Goal: Information Seeking & Learning: Learn about a topic

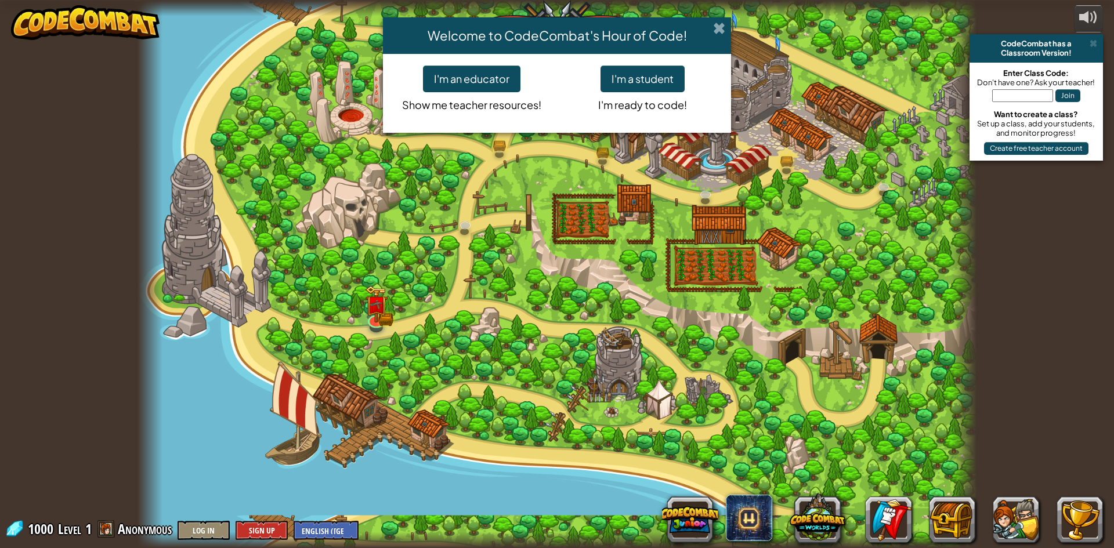
click at [722, 26] on span at bounding box center [719, 28] width 12 height 12
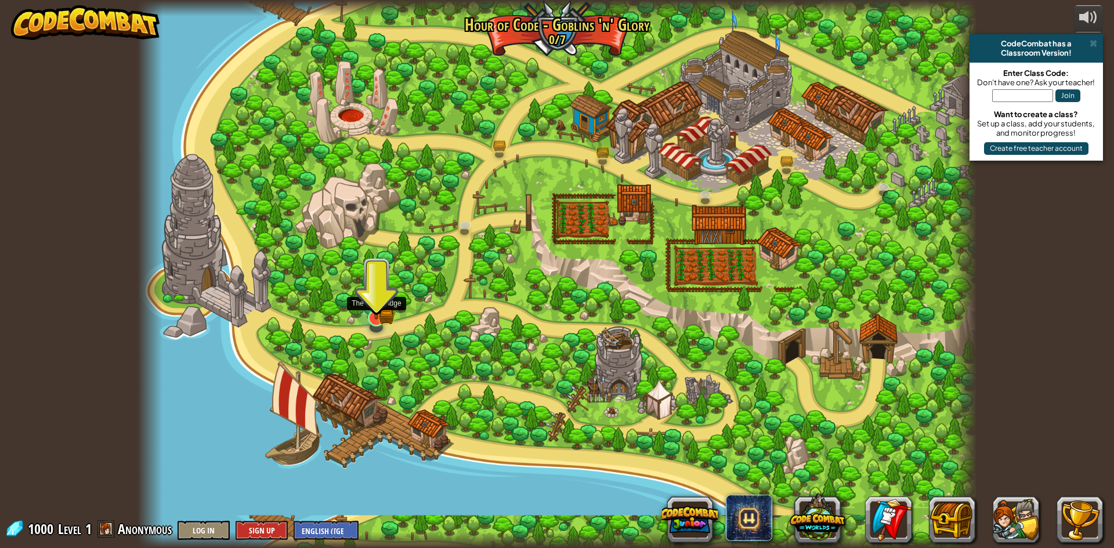
click at [376, 310] on img at bounding box center [376, 295] width 23 height 50
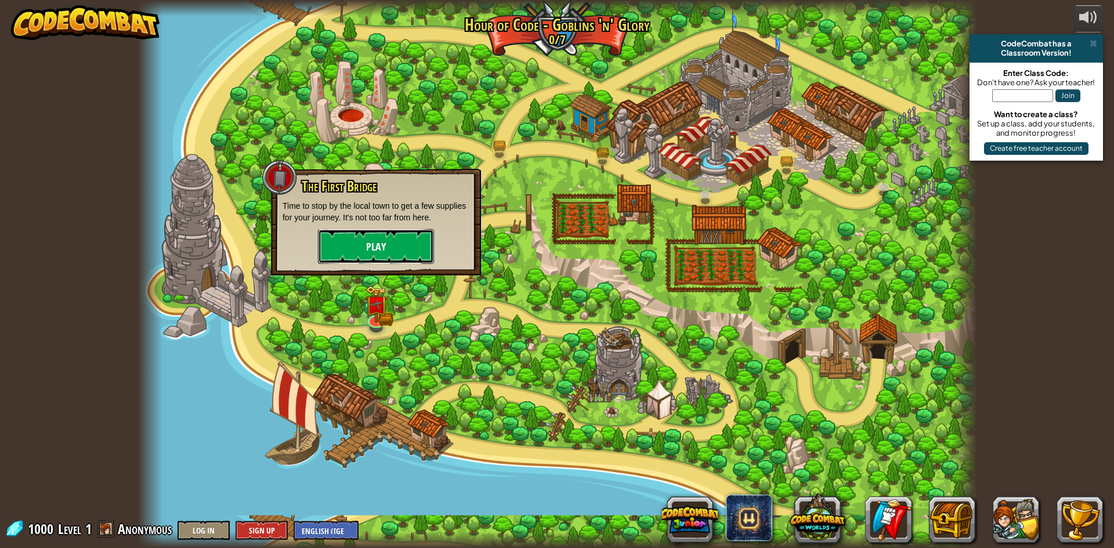
click at [401, 252] on button "Play" at bounding box center [376, 246] width 116 height 35
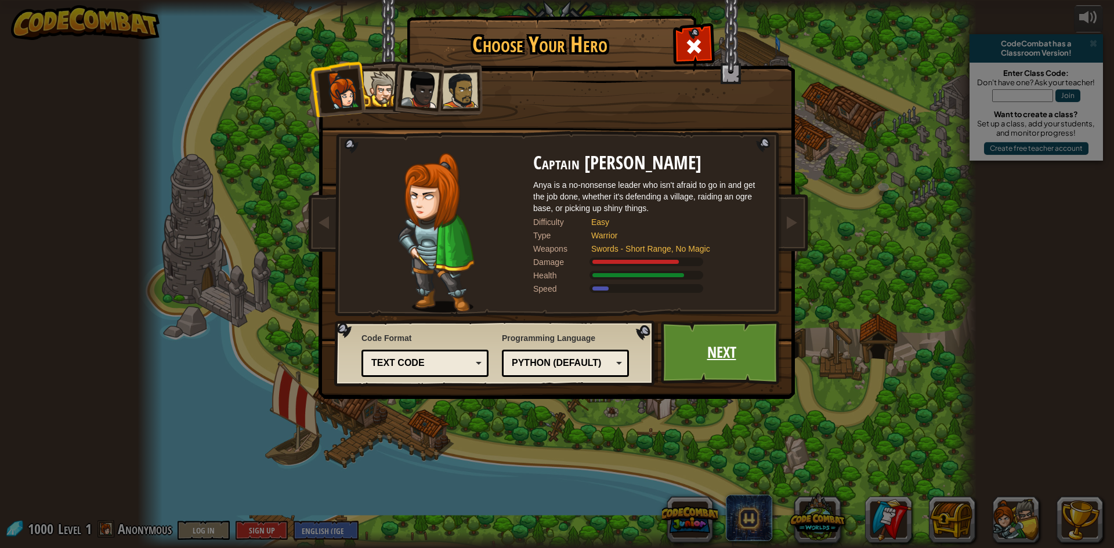
click at [729, 354] on link "Next" at bounding box center [721, 353] width 121 height 64
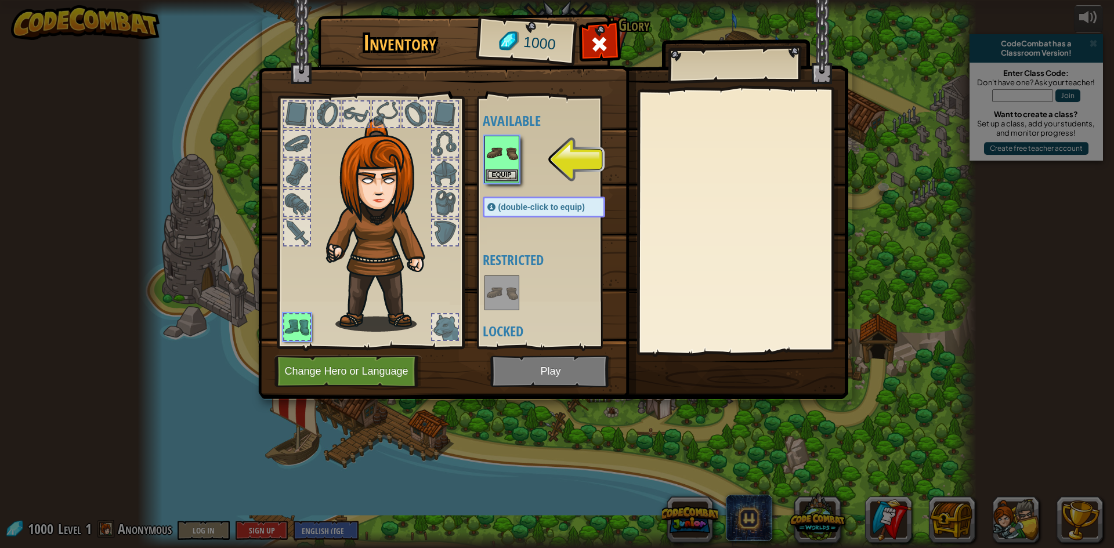
click at [501, 160] on img at bounding box center [502, 153] width 32 height 32
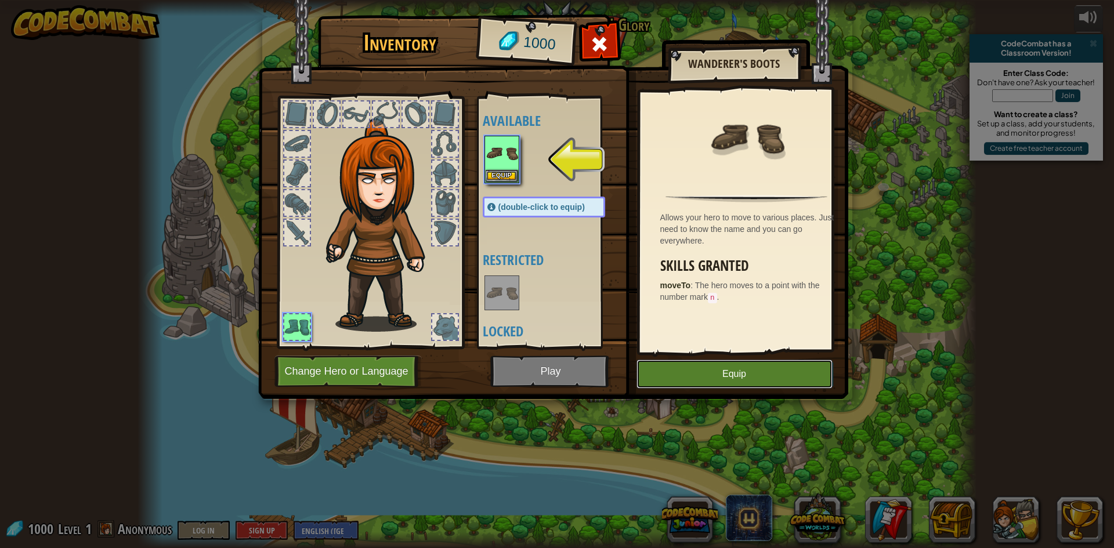
click at [724, 374] on button "Equip" at bounding box center [734, 374] width 196 height 29
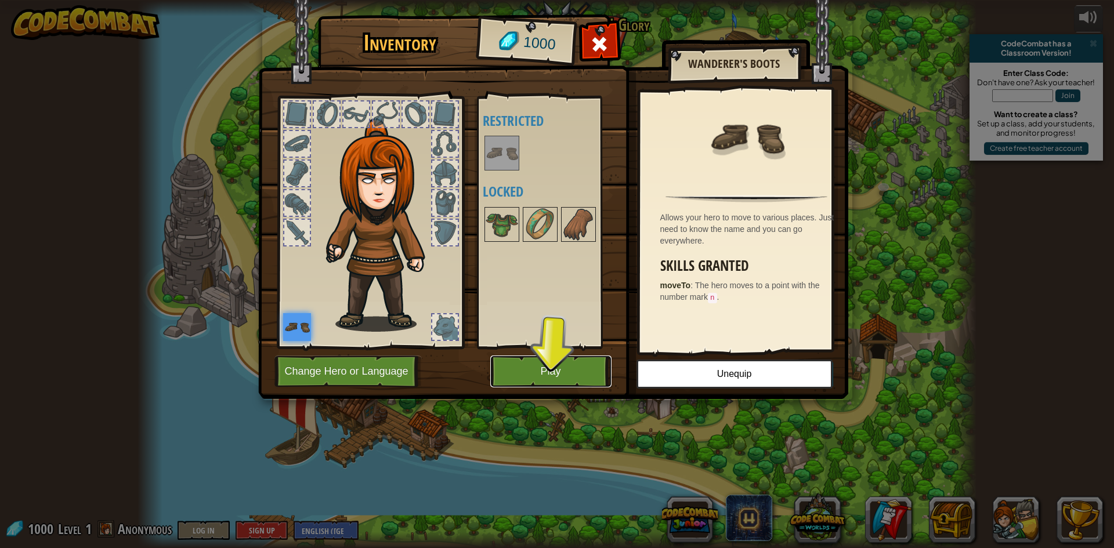
click at [583, 366] on button "Play" at bounding box center [550, 372] width 121 height 32
click at [571, 374] on button "Play" at bounding box center [550, 372] width 121 height 32
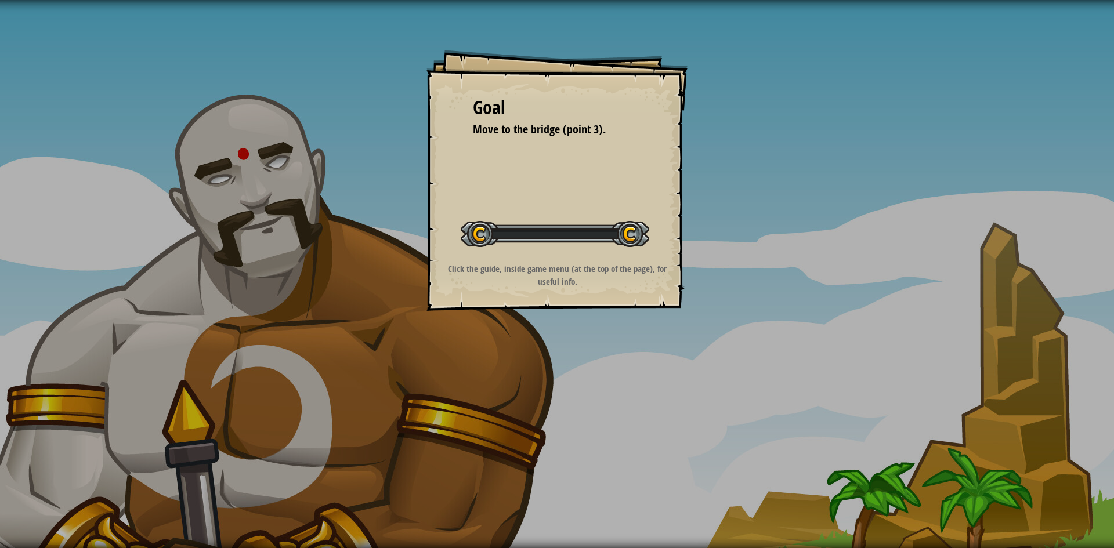
click at [571, 374] on div "Goal Move to the bridge (point 3). Start Level Error loading from server. Try r…" at bounding box center [557, 274] width 1114 height 548
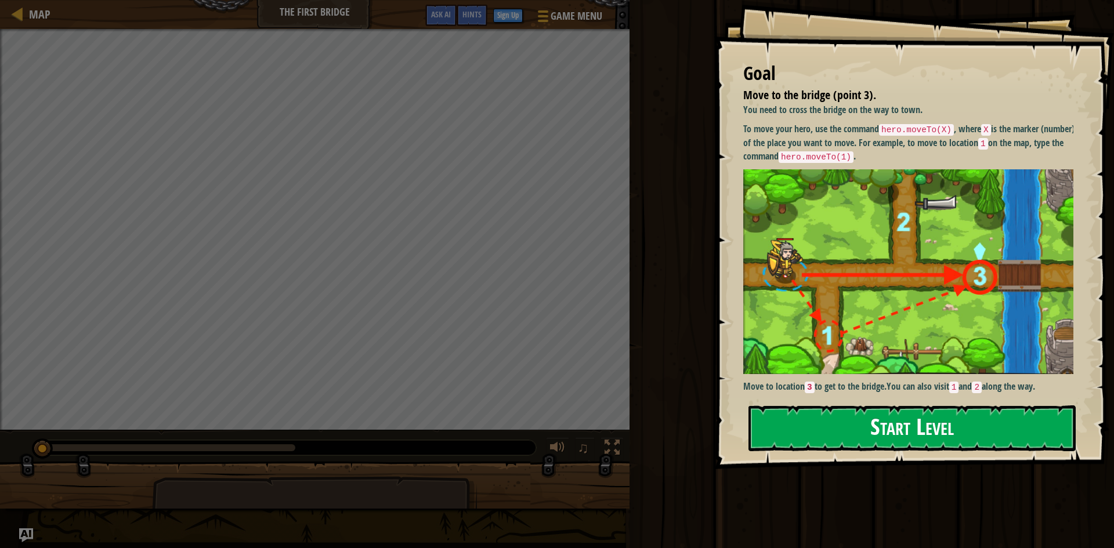
click at [989, 432] on button "Start Level" at bounding box center [911, 429] width 327 height 46
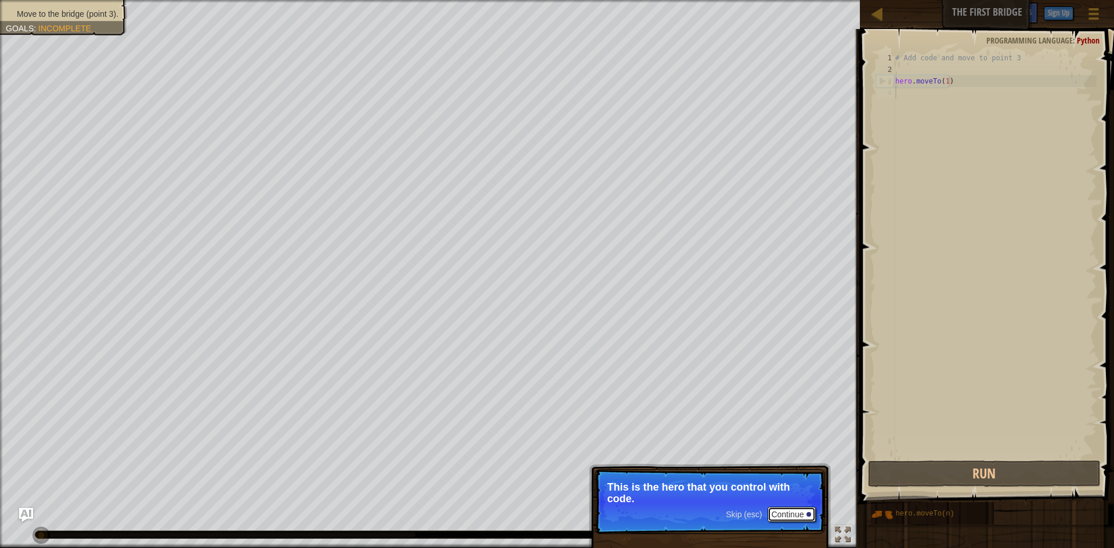
click at [791, 515] on button "Continue" at bounding box center [792, 514] width 48 height 15
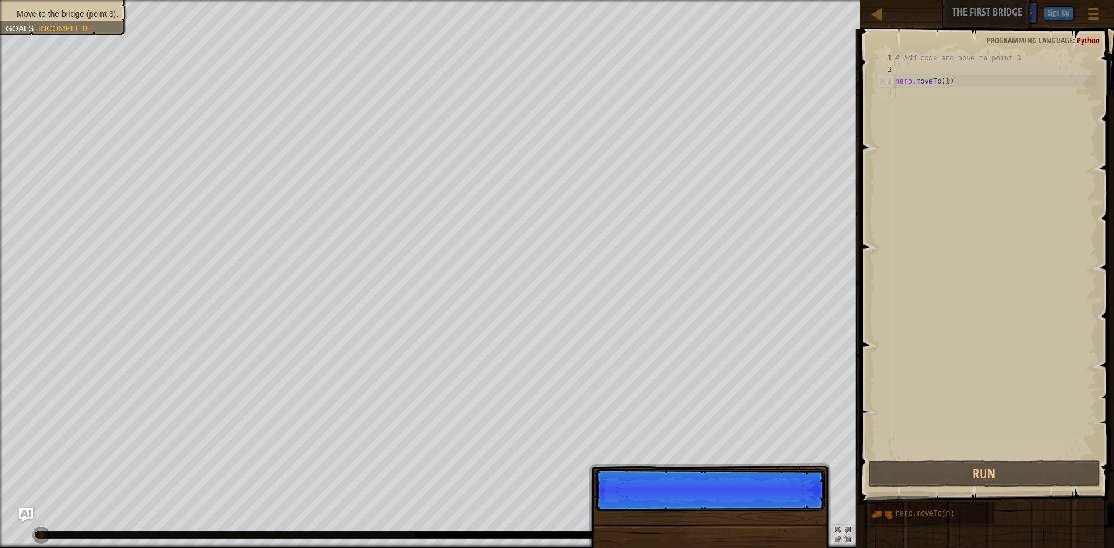
scroll to position [5, 0]
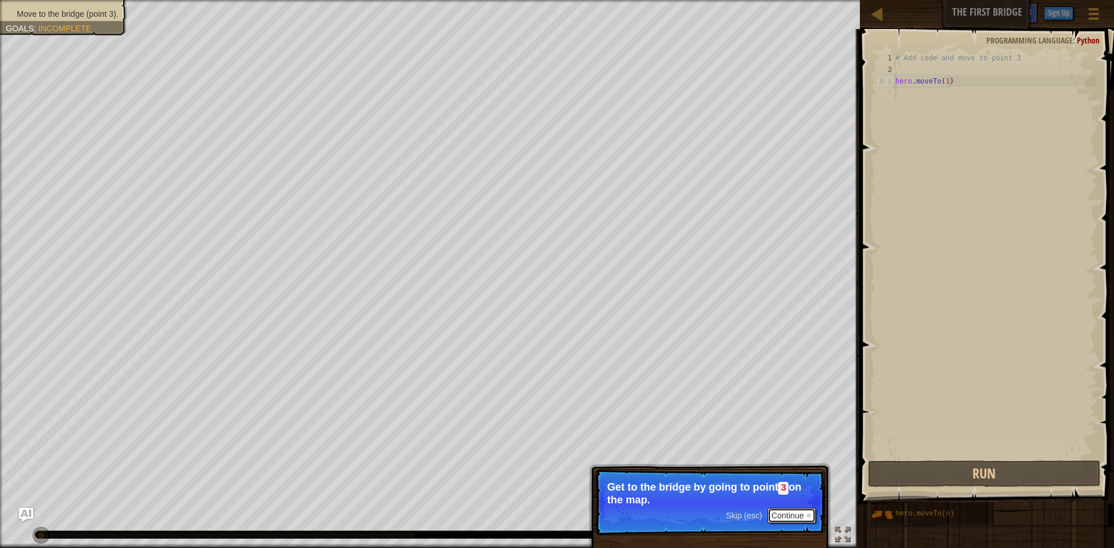
click at [795, 511] on button "Continue" at bounding box center [792, 515] width 48 height 15
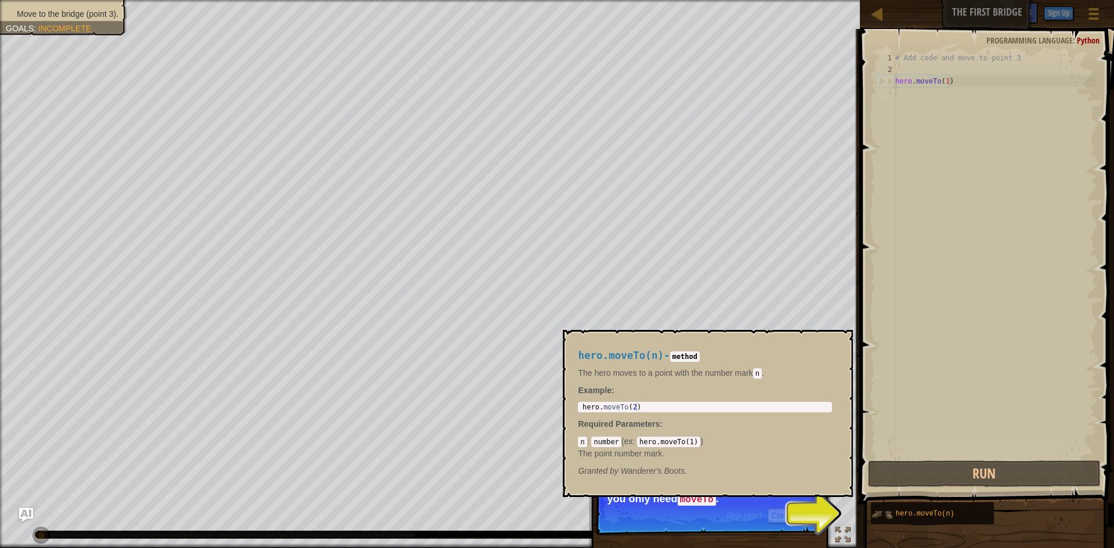
click at [889, 513] on img at bounding box center [882, 515] width 22 height 22
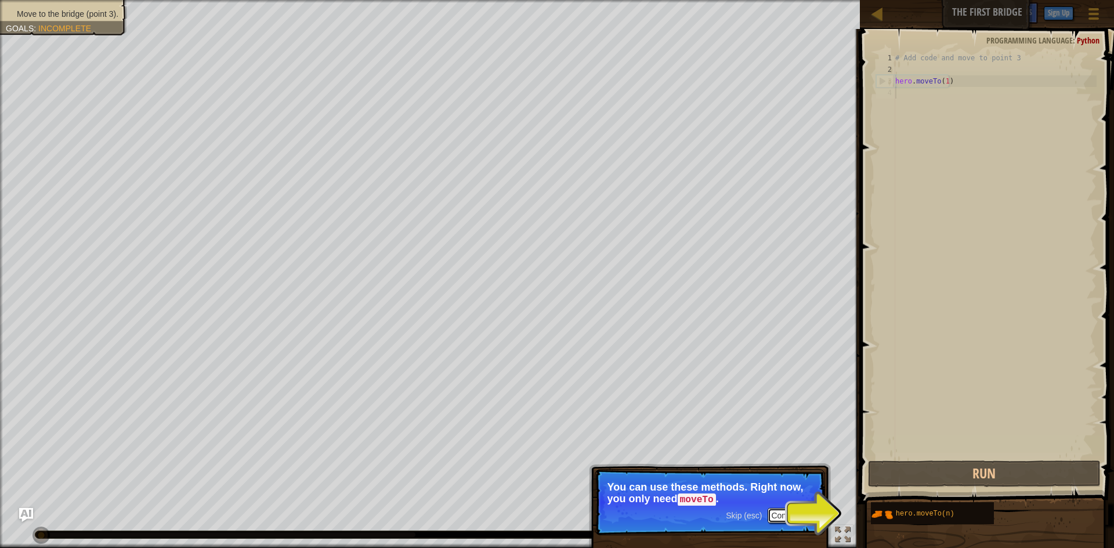
click at [814, 516] on button "Continue" at bounding box center [792, 515] width 48 height 15
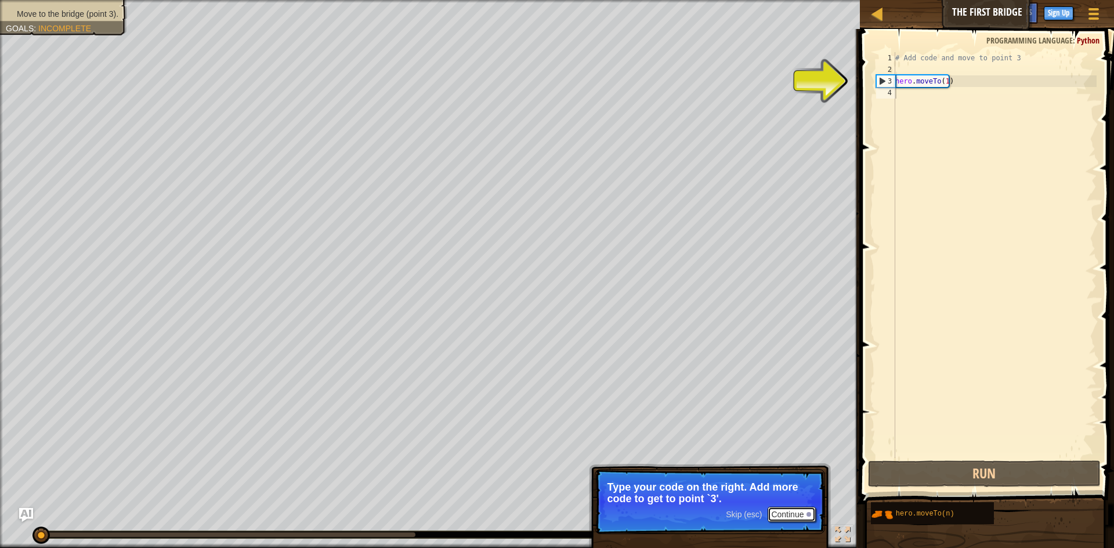
click at [791, 511] on button "Continue" at bounding box center [792, 514] width 48 height 15
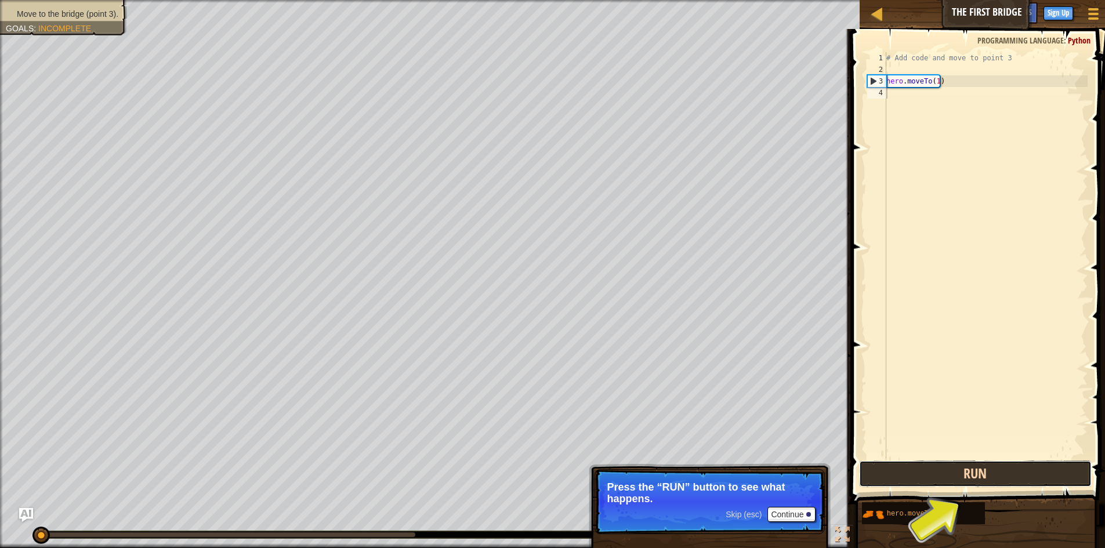
click at [953, 474] on button "Run" at bounding box center [975, 474] width 233 height 27
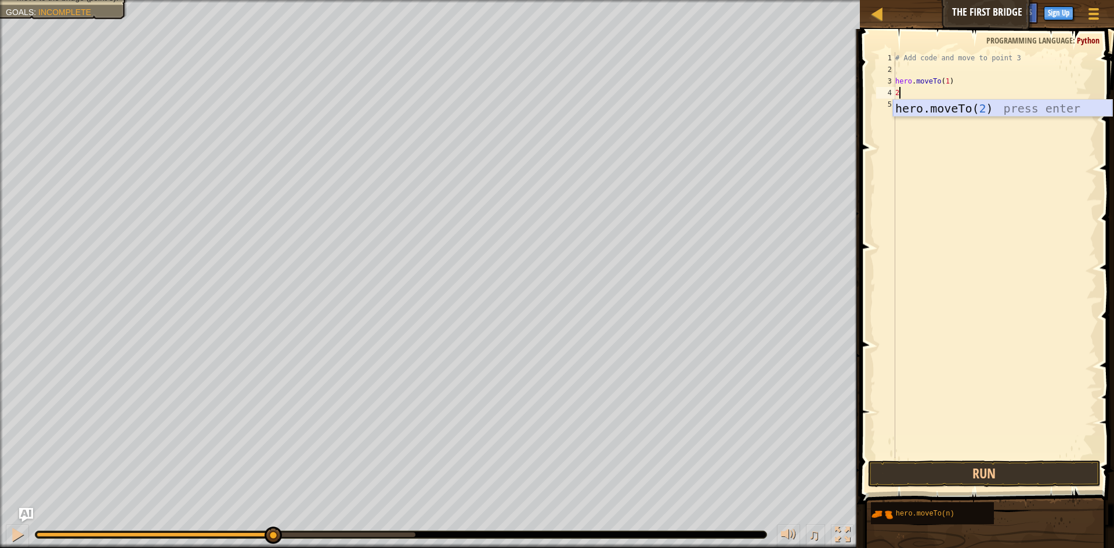
click at [1004, 107] on div "hero.moveTo( 2 ) press enter" at bounding box center [1002, 126] width 219 height 52
type textarea "hero.moveTo(2)"
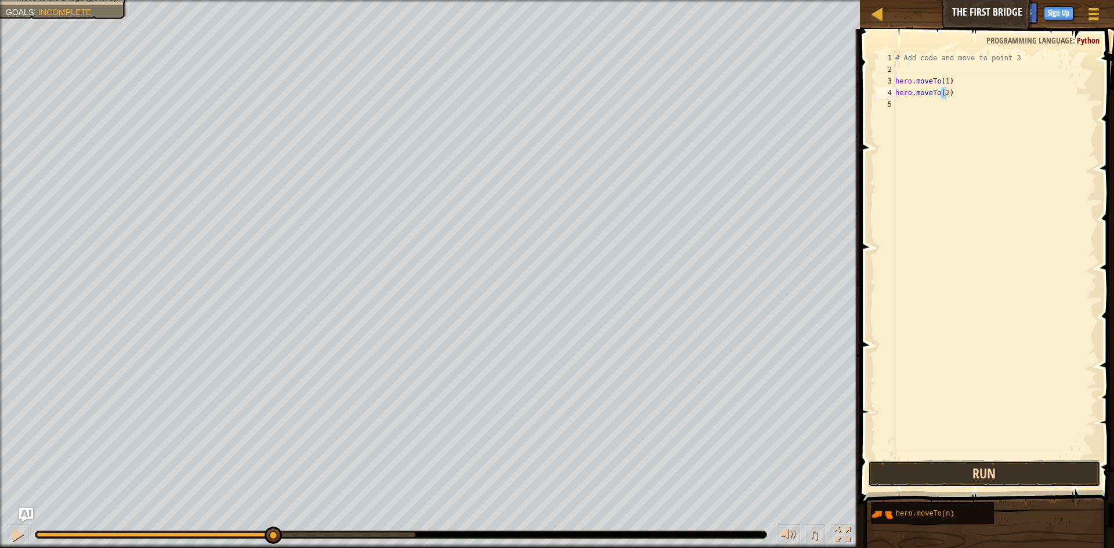
click at [938, 469] on button "Run" at bounding box center [984, 474] width 233 height 27
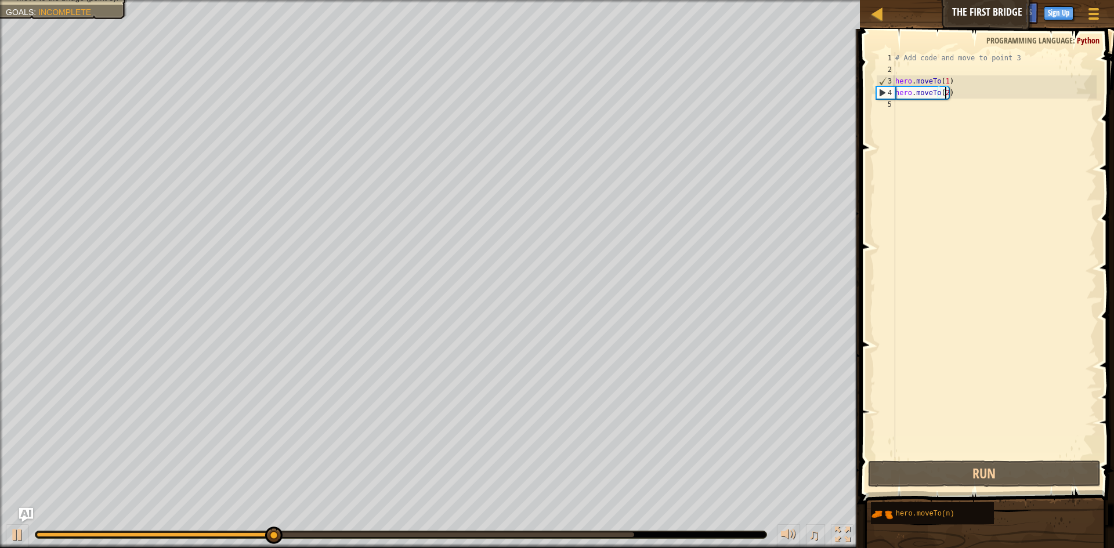
click at [893, 106] on div "5" at bounding box center [885, 105] width 19 height 12
click at [938, 95] on div "# Add code and move to point 3 hero . moveTo ( 1 ) hero . moveTo ( 2 )" at bounding box center [995, 266] width 204 height 429
type textarea "hero.moveTo(2)"
click at [883, 107] on div "5" at bounding box center [885, 105] width 19 height 12
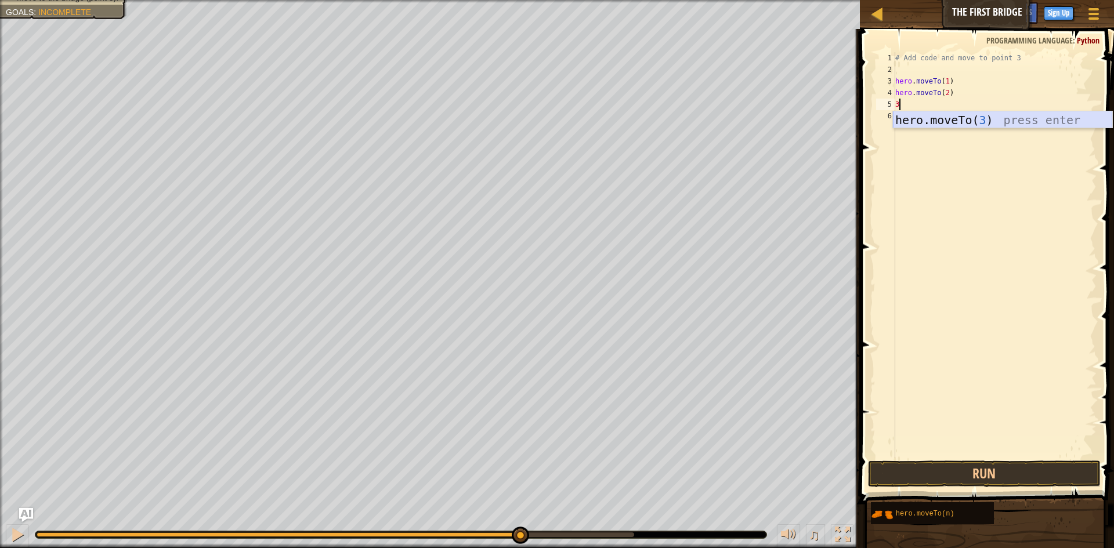
click at [1022, 117] on div "hero.moveTo( 3 ) press enter" at bounding box center [1002, 137] width 219 height 52
type textarea "hero.moveTo(3)"
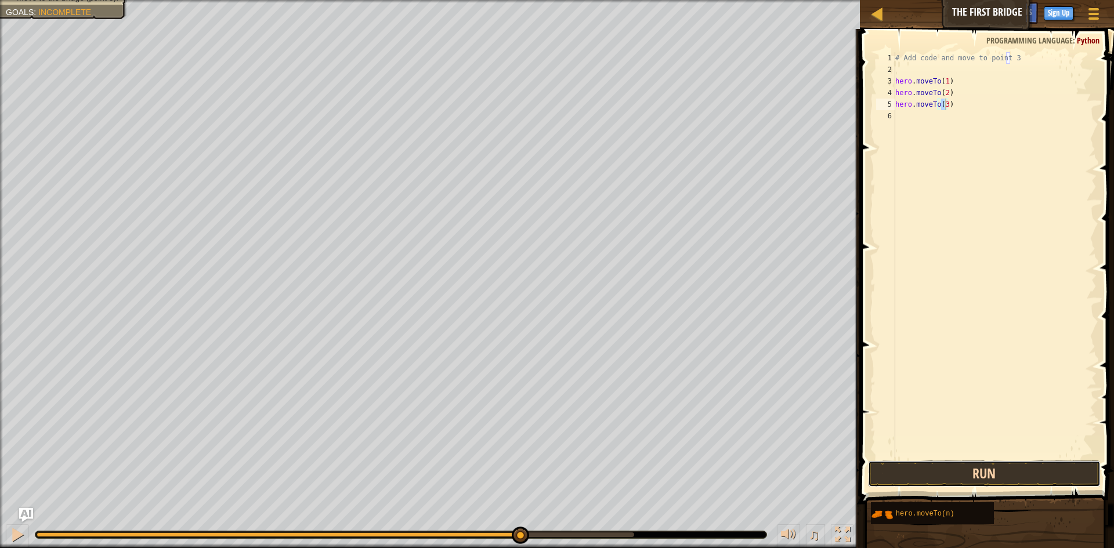
click at [1014, 471] on button "Run" at bounding box center [984, 474] width 233 height 27
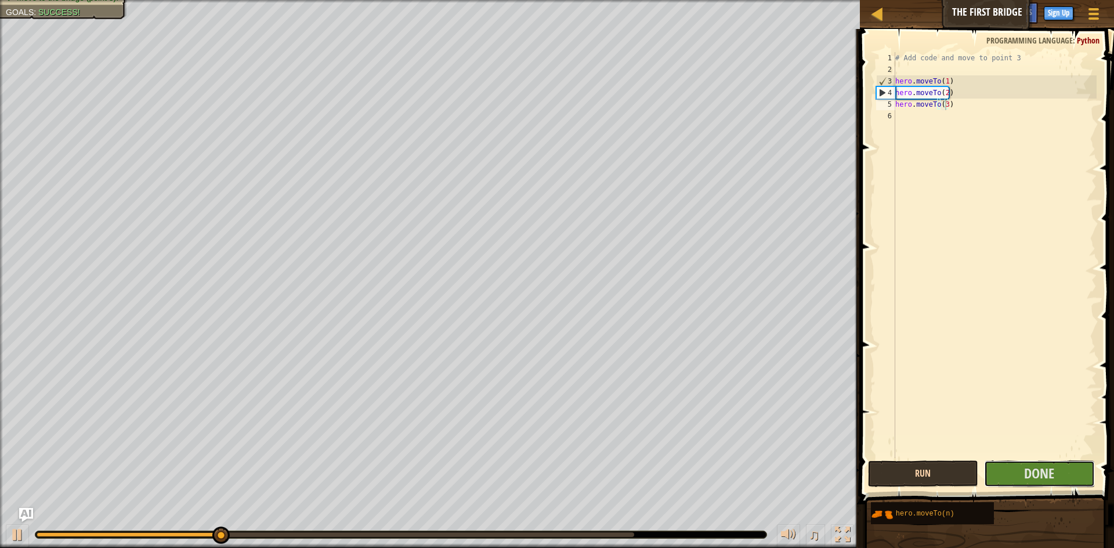
click at [1014, 471] on button "Done" at bounding box center [1039, 474] width 111 height 27
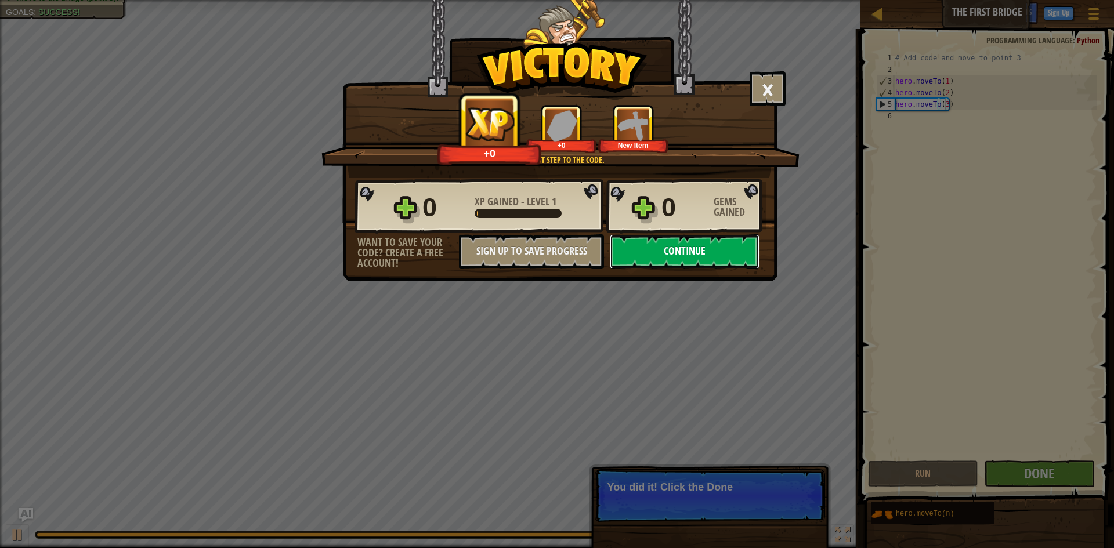
click at [743, 247] on button "Continue" at bounding box center [685, 251] width 150 height 35
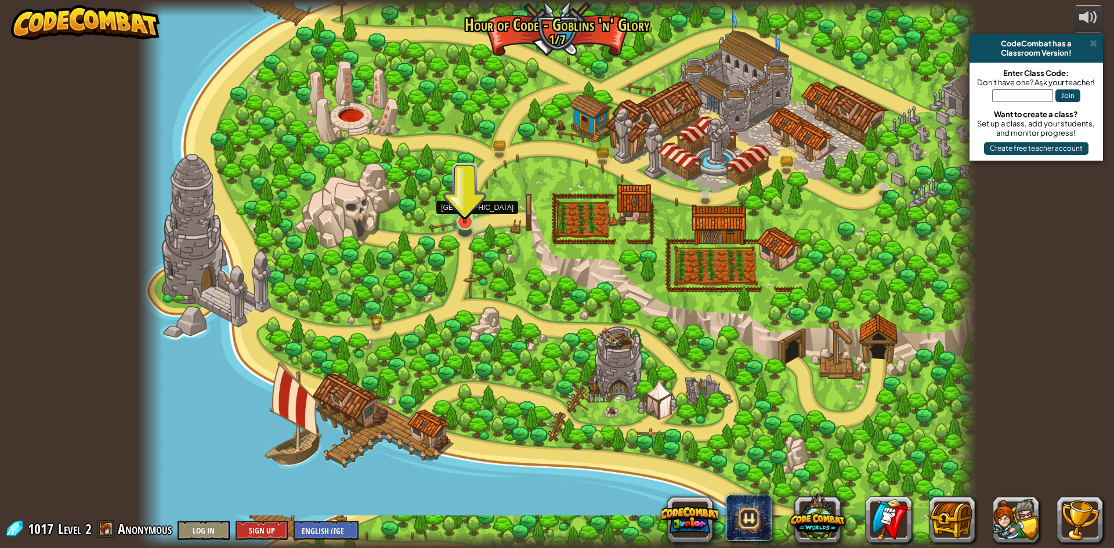
click at [465, 219] on img at bounding box center [465, 198] width 23 height 52
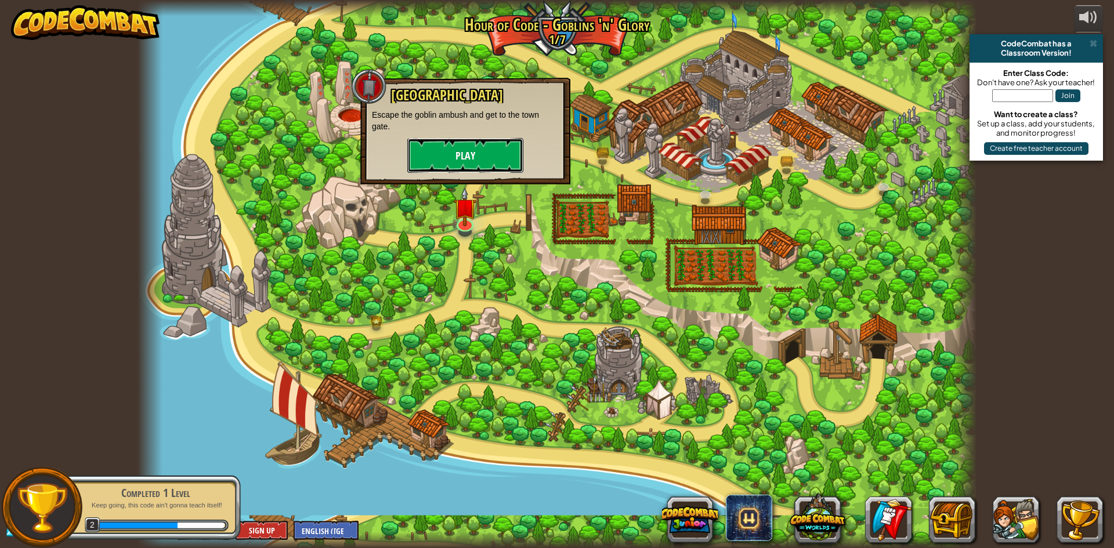
click at [475, 156] on button "Play" at bounding box center [465, 155] width 116 height 35
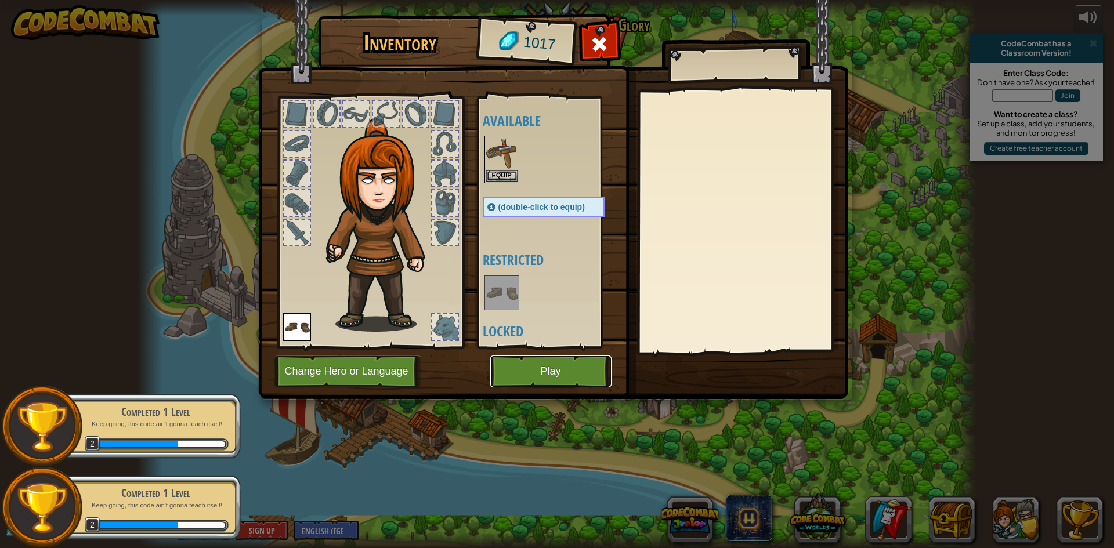
click at [544, 368] on button "Play" at bounding box center [550, 372] width 121 height 32
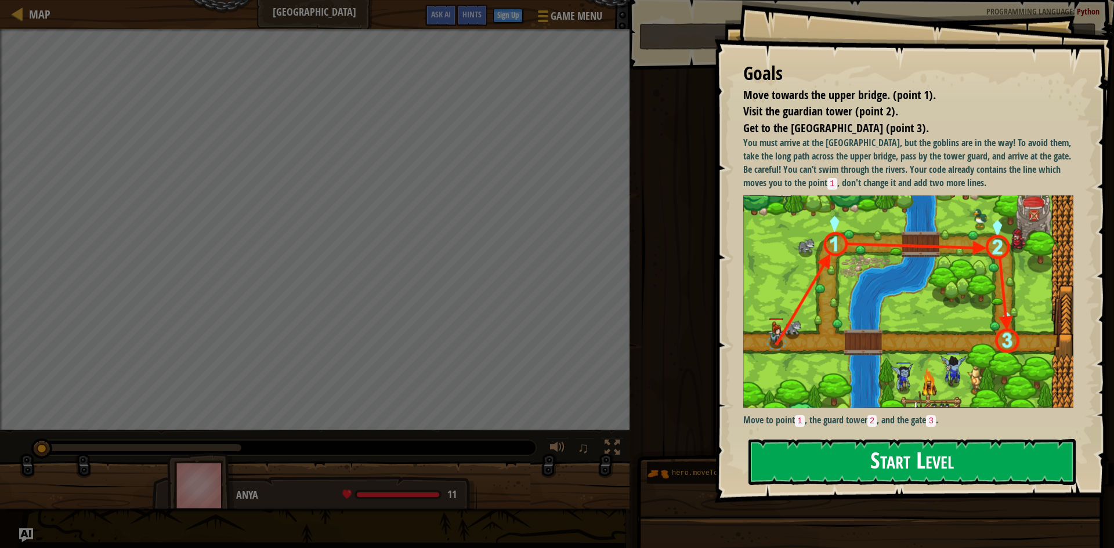
click at [965, 458] on button "Start Level" at bounding box center [911, 462] width 327 height 46
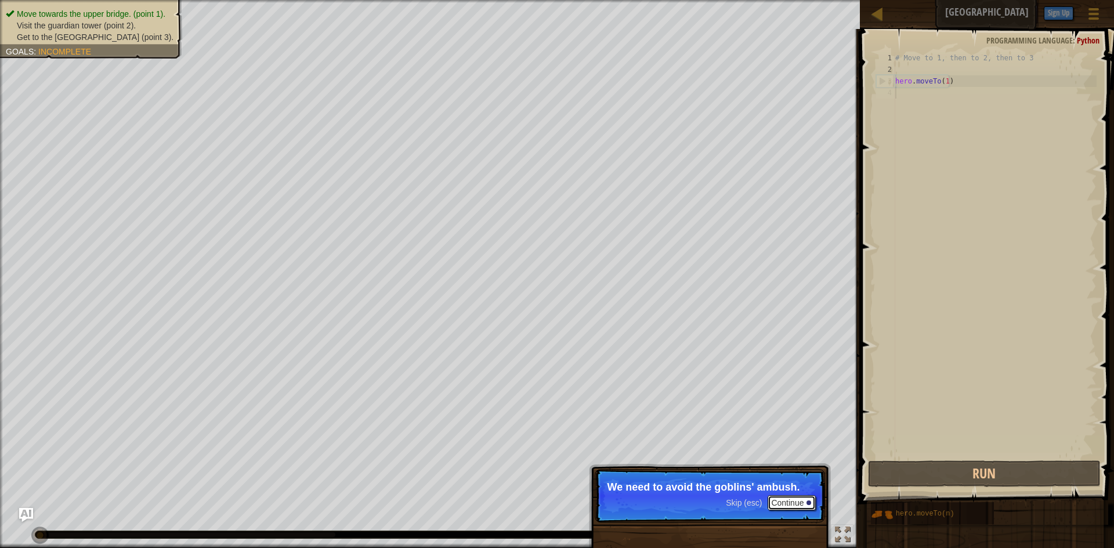
click at [804, 501] on button "Continue" at bounding box center [792, 502] width 48 height 15
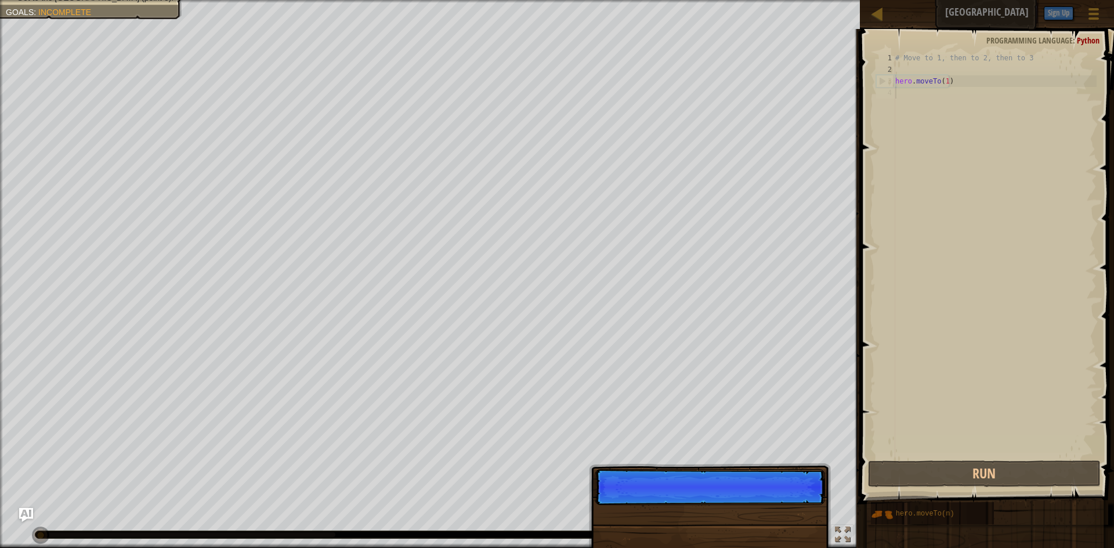
scroll to position [5, 0]
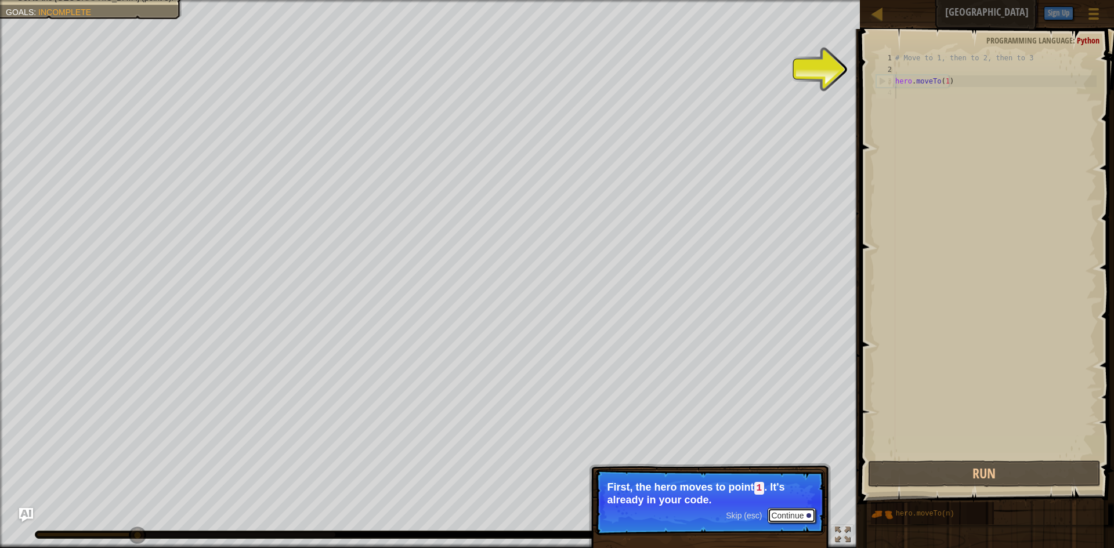
click at [795, 515] on button "Continue" at bounding box center [792, 515] width 48 height 15
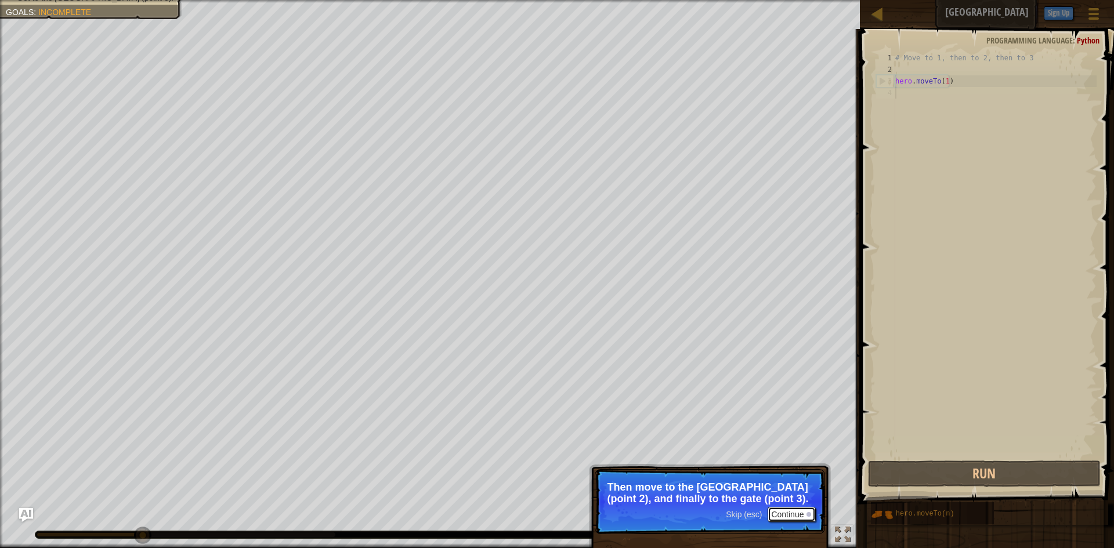
click at [795, 515] on button "Continue" at bounding box center [792, 514] width 48 height 15
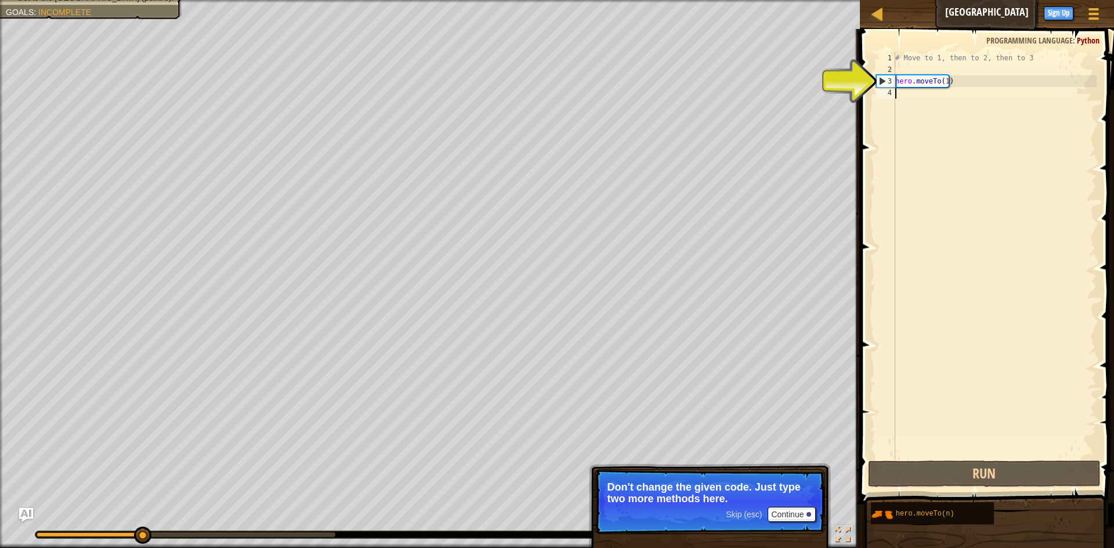
drag, startPoint x: 891, startPoint y: 97, endPoint x: 895, endPoint y: 89, distance: 8.8
click at [895, 89] on div "4" at bounding box center [885, 93] width 19 height 12
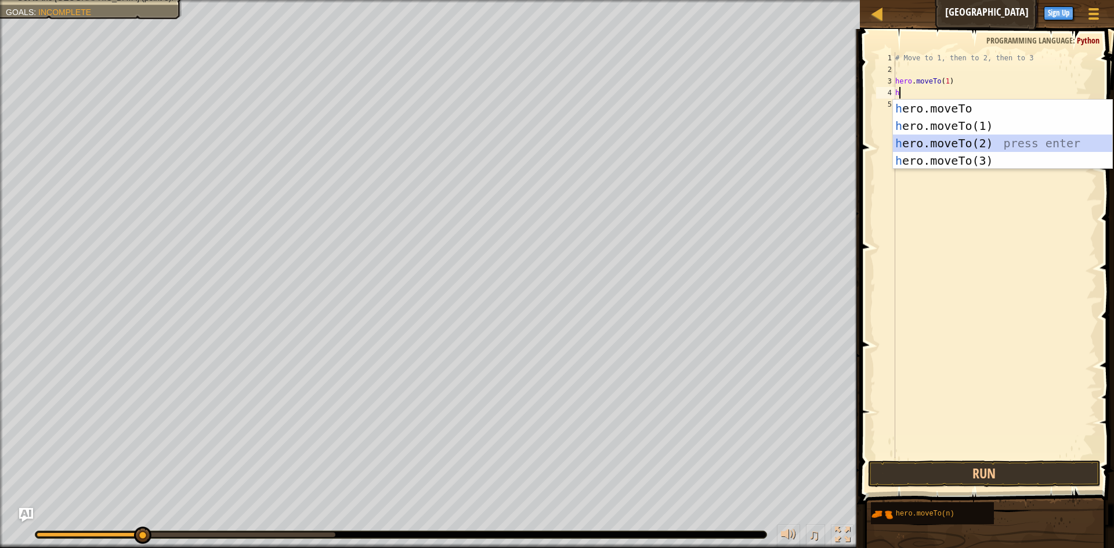
click at [986, 137] on div "h ero.moveTo press enter h ero.moveTo(1) press enter h ero.moveTo(2) press ente…" at bounding box center [1002, 152] width 219 height 104
type textarea "hero.moveTo(2)"
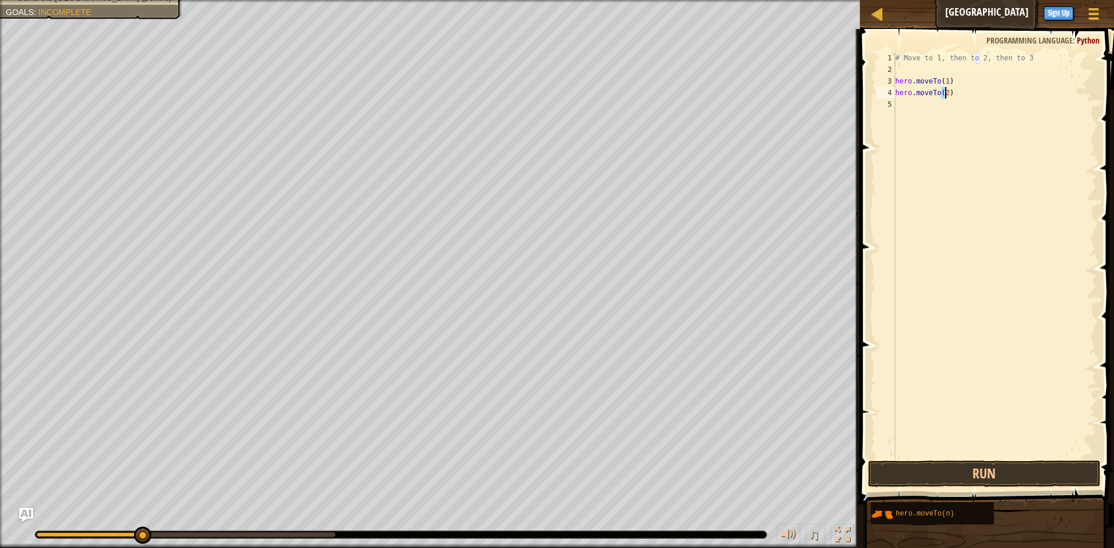
click at [923, 111] on div "# Move to 1, then to 2, then to 3 hero . moveTo ( 1 ) hero . moveTo ( 2 )" at bounding box center [995, 266] width 204 height 429
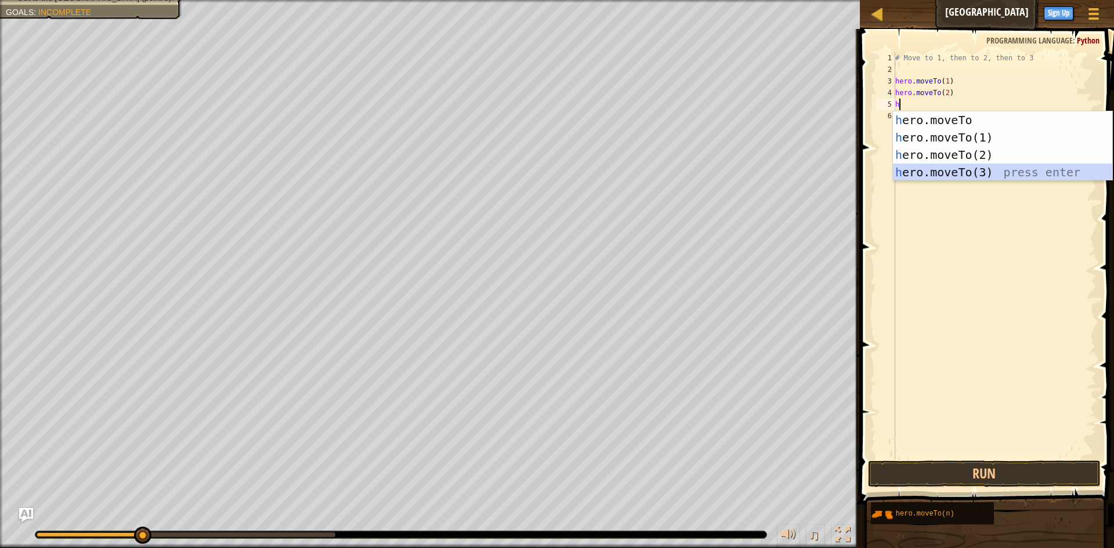
click at [1009, 172] on div "h ero.moveTo press enter h ero.moveTo(1) press enter h ero.moveTo(2) press ente…" at bounding box center [1002, 163] width 219 height 104
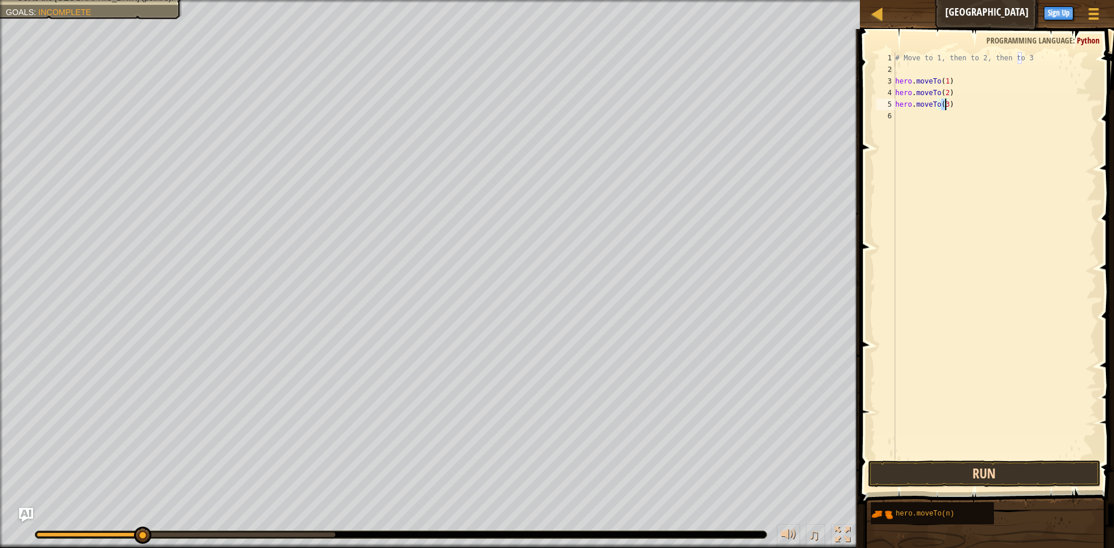
type textarea "hero.moveTo(3)"
click at [1077, 469] on button "Run" at bounding box center [984, 474] width 233 height 27
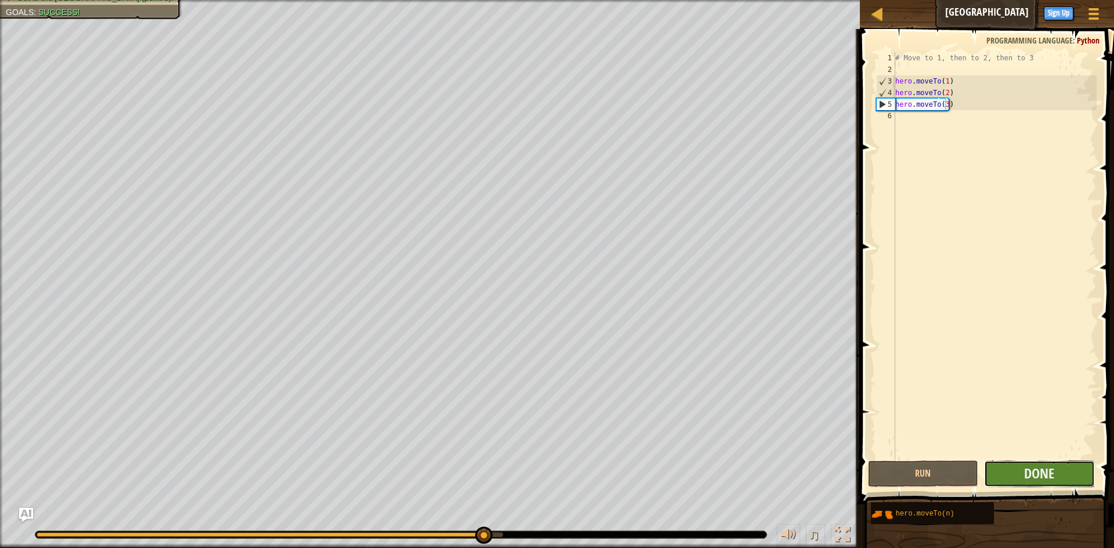
click at [1069, 468] on button "Done" at bounding box center [1039, 474] width 111 height 27
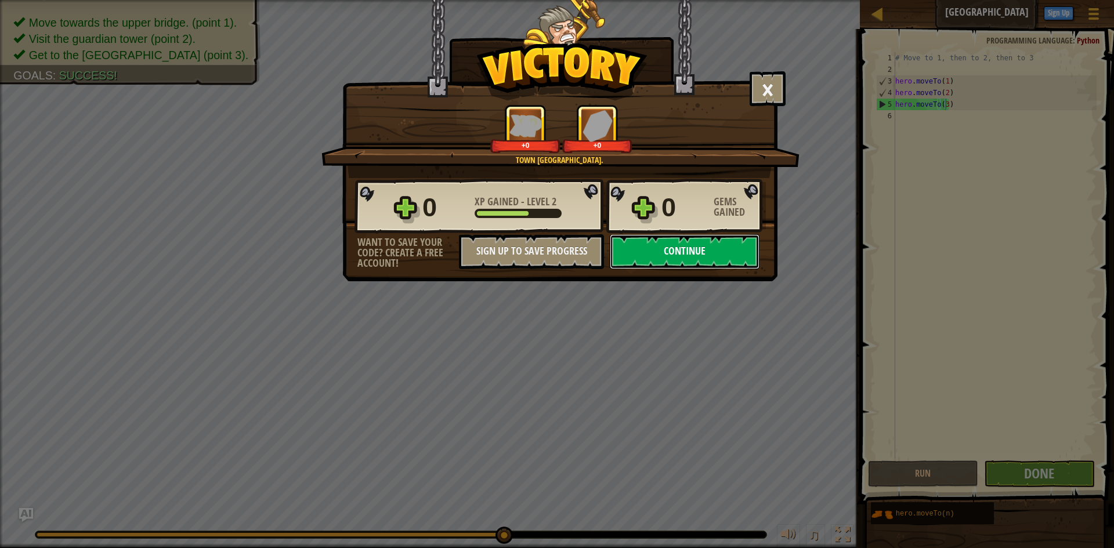
click at [732, 259] on button "Continue" at bounding box center [685, 251] width 150 height 35
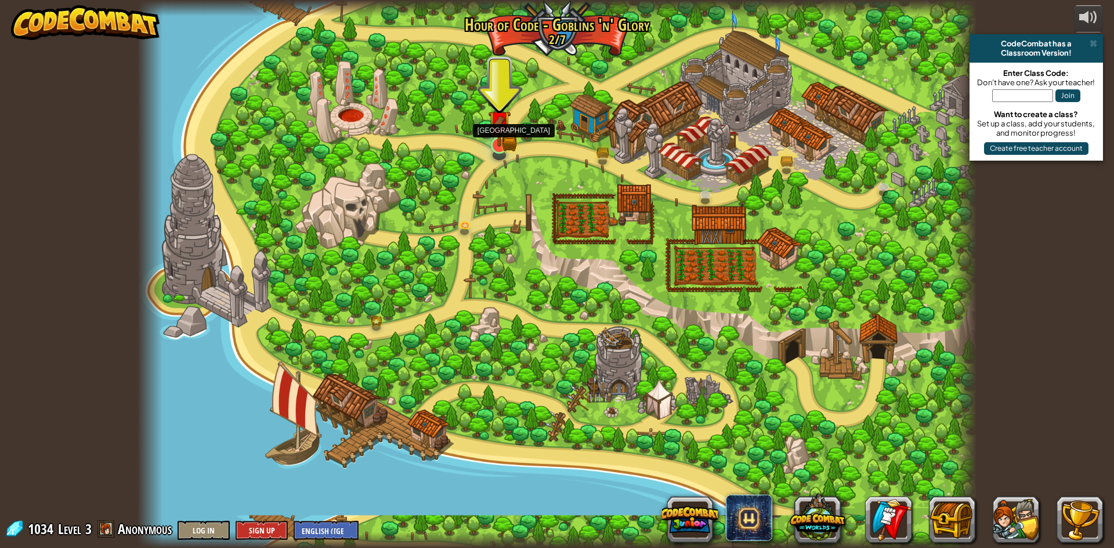
click at [501, 137] on div at bounding box center [499, 145] width 17 height 17
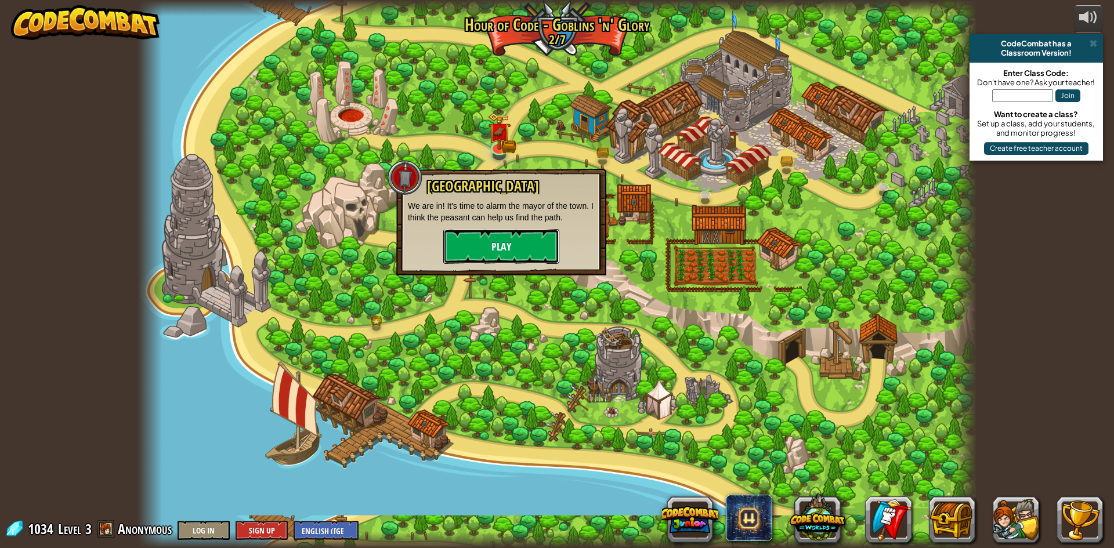
click at [524, 251] on button "Play" at bounding box center [501, 246] width 116 height 35
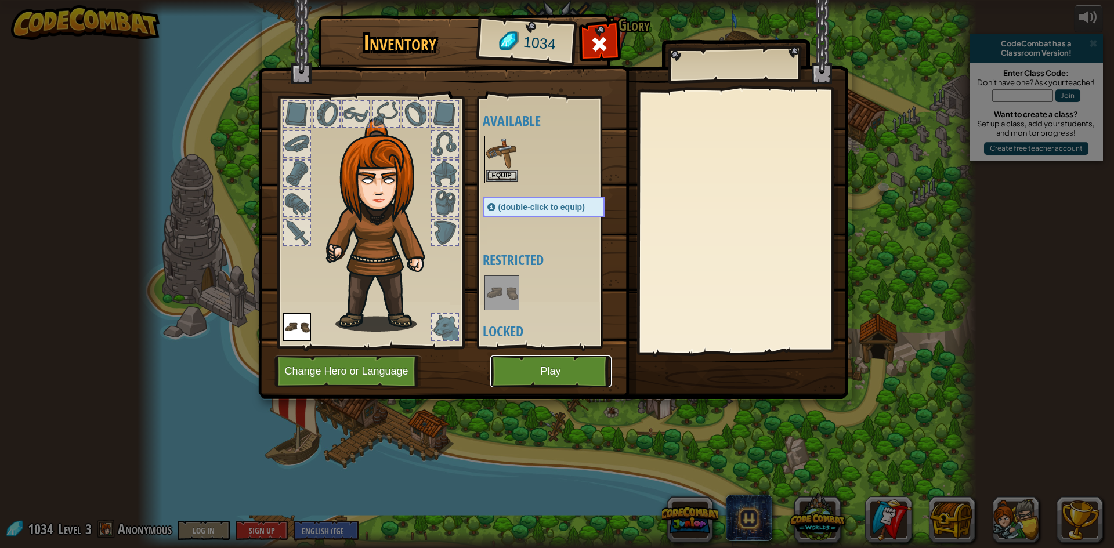
click at [576, 377] on button "Play" at bounding box center [550, 372] width 121 height 32
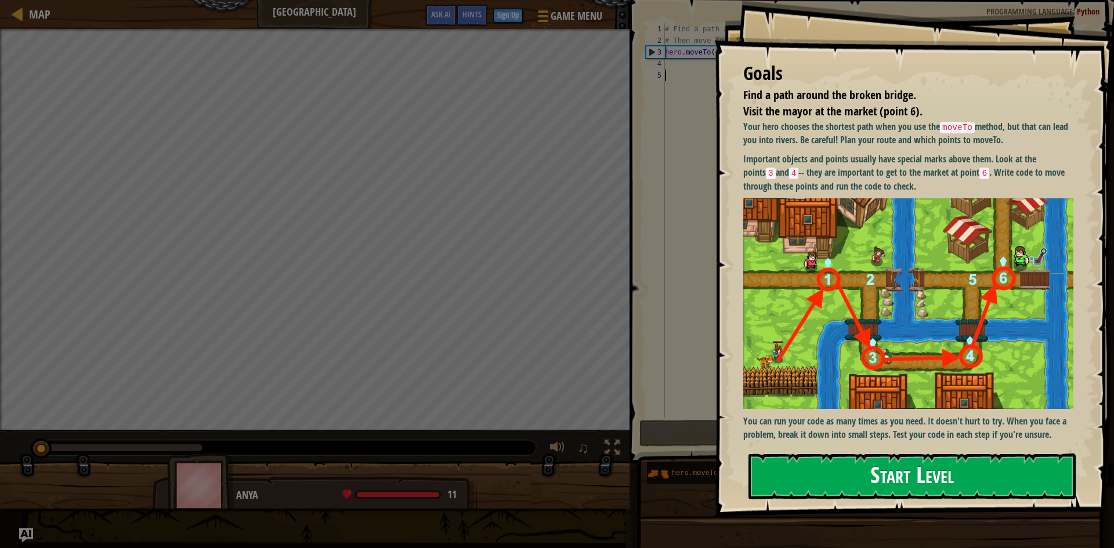
click at [876, 477] on button "Start Level" at bounding box center [911, 477] width 327 height 46
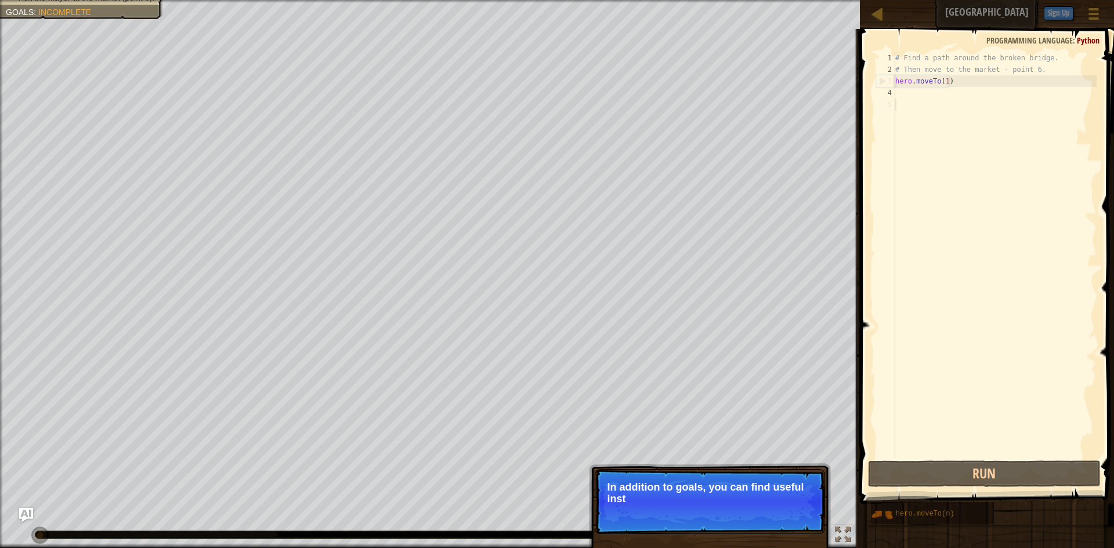
click at [902, 93] on div "# Find a path around the broken bridge. # Then move to the market - point 6. he…" at bounding box center [995, 266] width 204 height 429
click at [947, 112] on div "# Find a path around the broken bridge. # Then move to the market - point 6. he…" at bounding box center [995, 266] width 204 height 429
click at [902, 88] on div "# Find a path around the broken bridge. # Then move to the market - point 6. he…" at bounding box center [995, 266] width 204 height 429
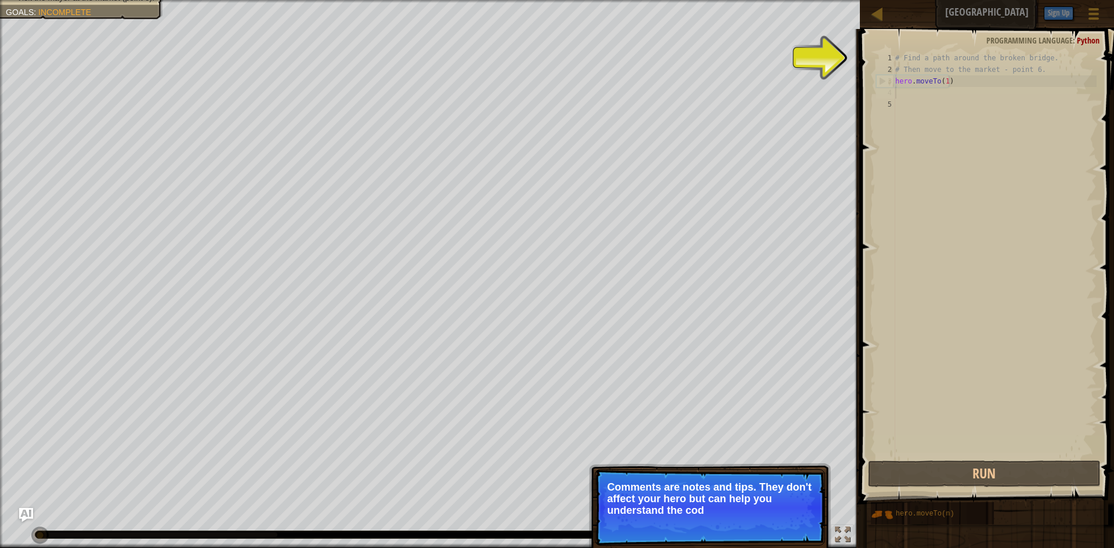
click at [801, 517] on p "Skip (esc) Continue Comments are notes and tips. They don't affect your hero bu…" at bounding box center [710, 507] width 230 height 77
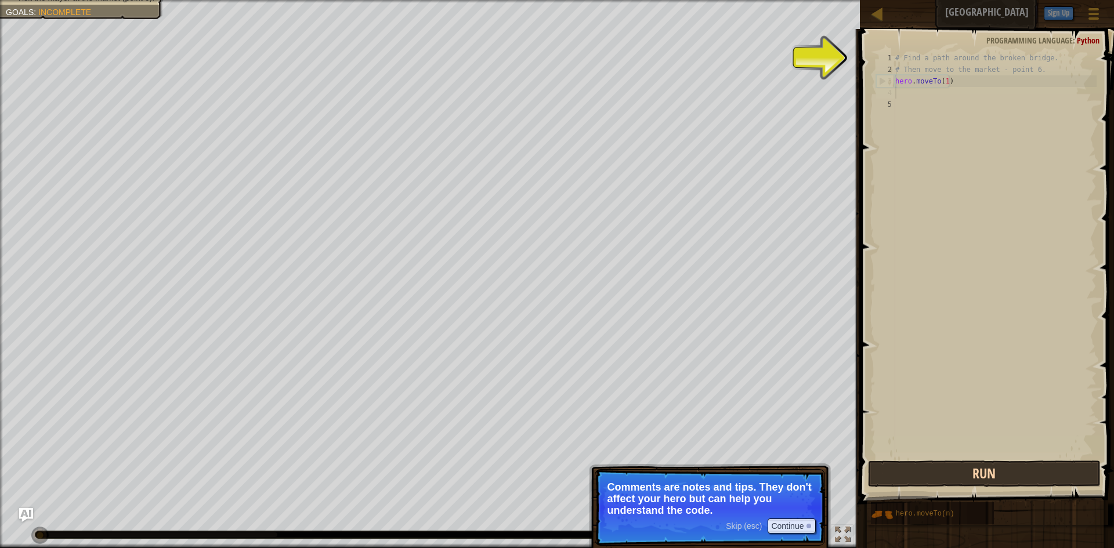
click at [957, 448] on div "# Find a path around the broken bridge. # Then move to the market - point 6. he…" at bounding box center [995, 266] width 204 height 429
click at [966, 470] on button "Run" at bounding box center [984, 474] width 233 height 27
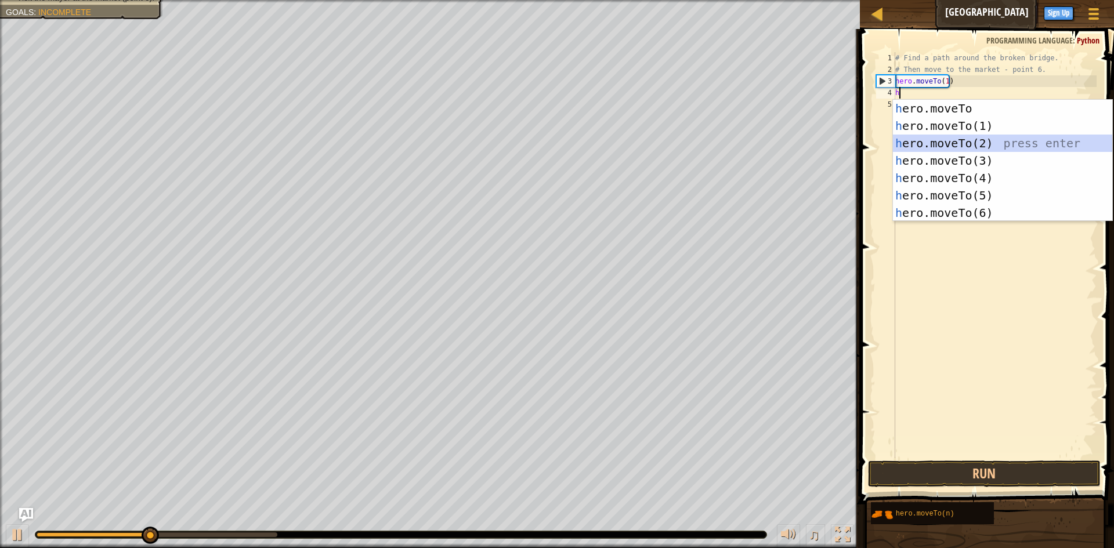
click at [928, 147] on div "h ero.moveTo press enter h ero.moveTo(1) press enter h ero.moveTo(2) press ente…" at bounding box center [1002, 178] width 219 height 157
type textarea "hero.moveTo(2)"
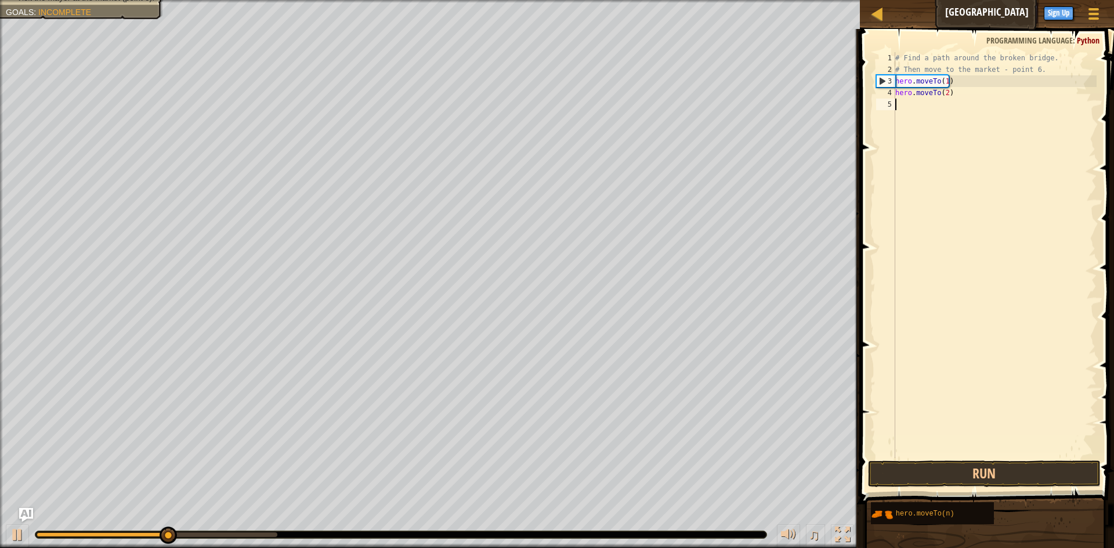
click at [907, 111] on div "# Find a path around the broken bridge. # Then move to the market - point 6. he…" at bounding box center [995, 266] width 204 height 429
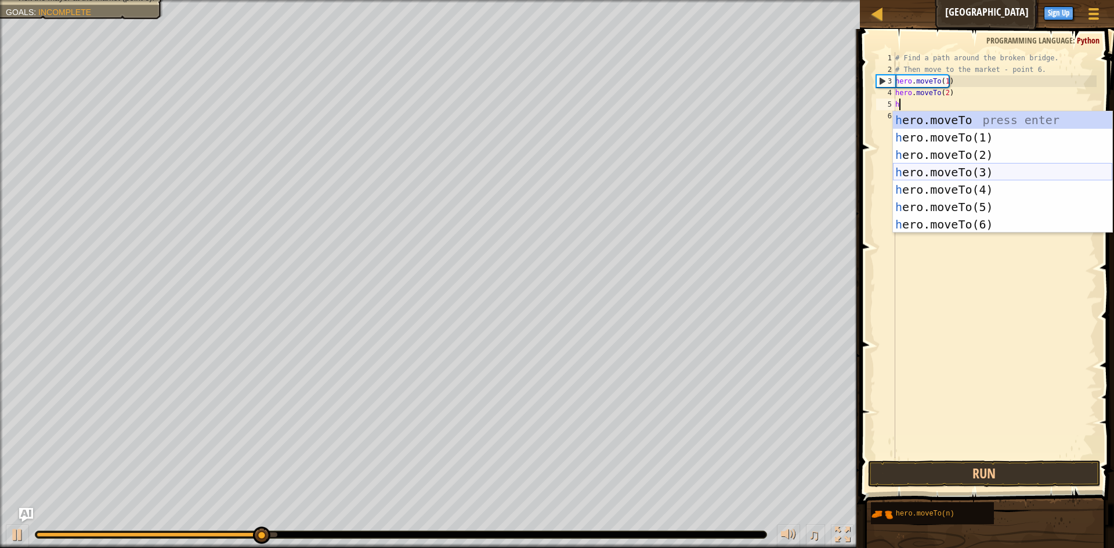
click at [926, 176] on div "h ero.moveTo press enter h ero.moveTo(1) press enter h ero.moveTo(2) press ente…" at bounding box center [1002, 189] width 219 height 157
type textarea "hero.moveTo(3)"
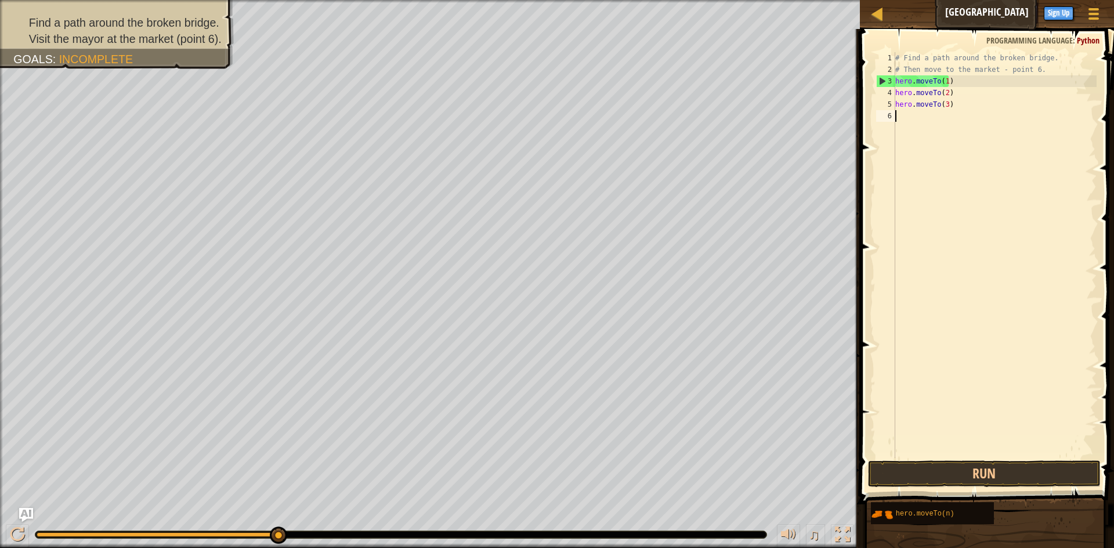
click at [907, 123] on div "# Find a path around the broken bridge. # Then move to the market - point 6. he…" at bounding box center [995, 266] width 204 height 429
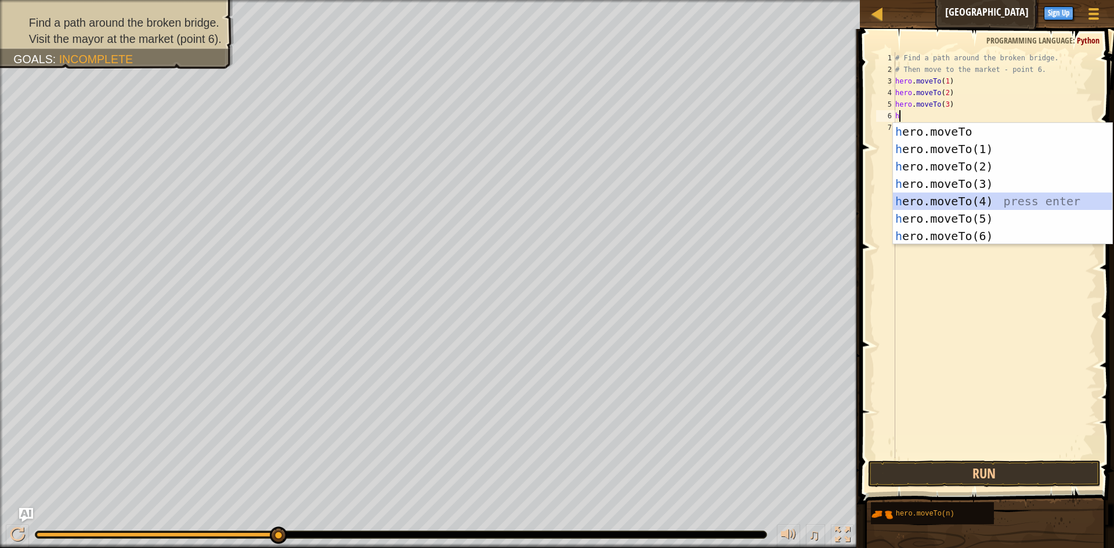
click at [917, 197] on div "h ero.moveTo press enter h ero.moveTo(1) press enter h ero.moveTo(2) press ente…" at bounding box center [1002, 201] width 219 height 157
type textarea "hero.moveTo(4)"
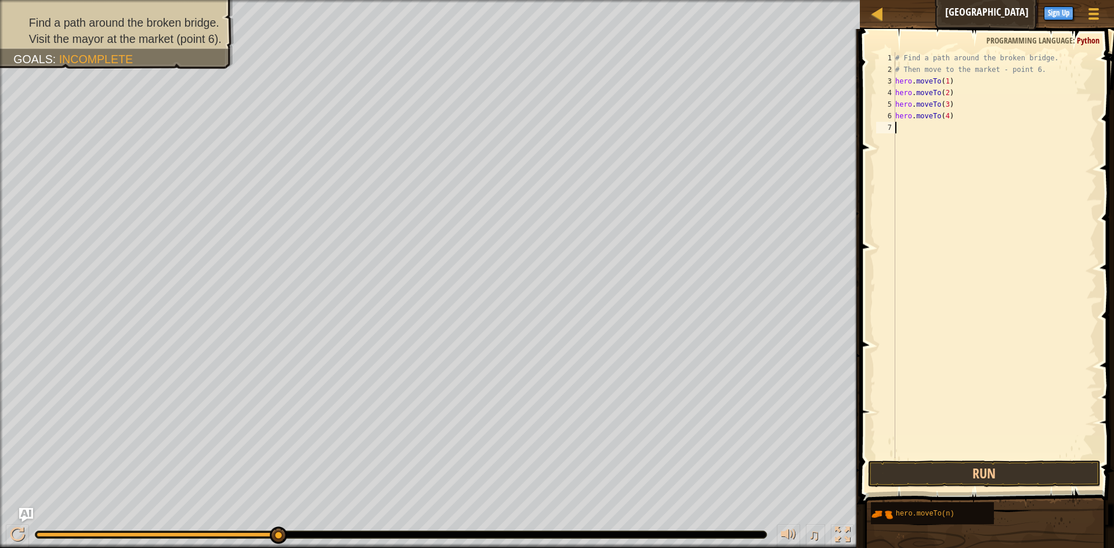
click at [896, 132] on div "# Find a path around the broken bridge. # Then move to the market - point 6. he…" at bounding box center [995, 266] width 204 height 429
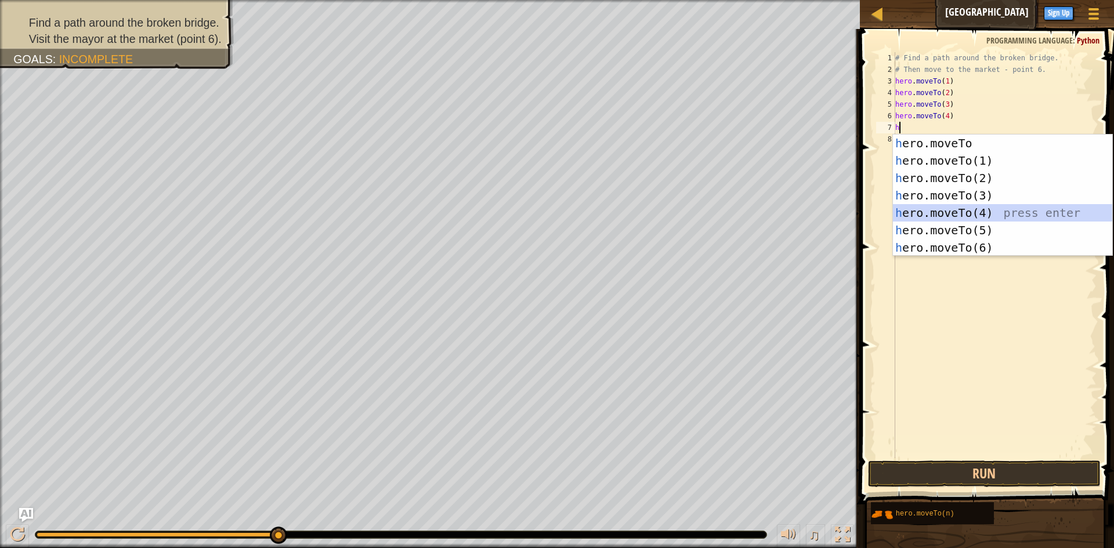
click at [987, 219] on div "h ero.moveTo press enter h ero.moveTo(1) press enter h ero.moveTo(2) press ente…" at bounding box center [1002, 213] width 219 height 157
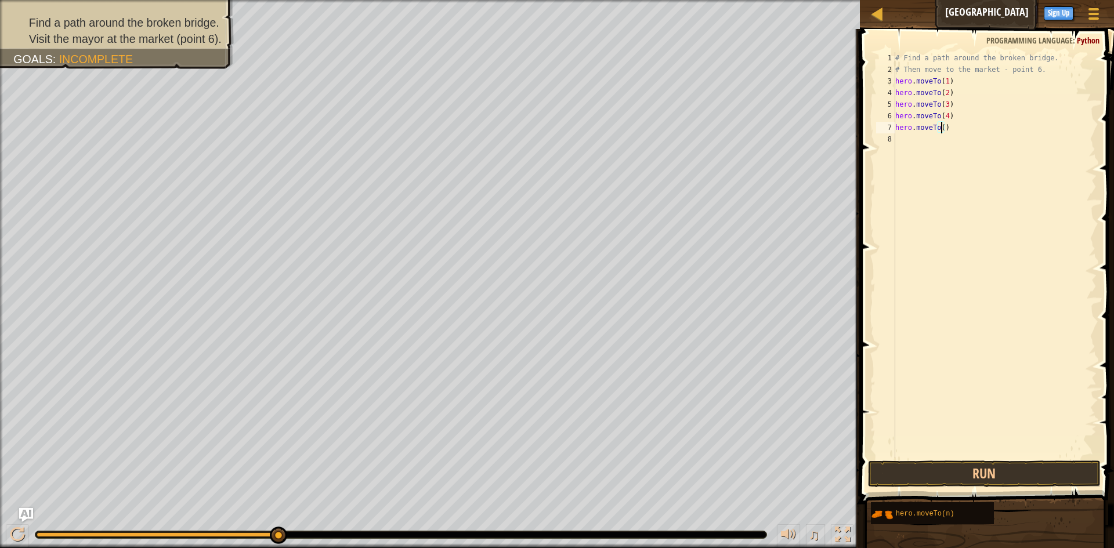
type textarea "hero.moveTo(5)"
click at [951, 157] on div "# Find a path around the broken bridge. # Then move to the market - point 6. he…" at bounding box center [995, 266] width 204 height 429
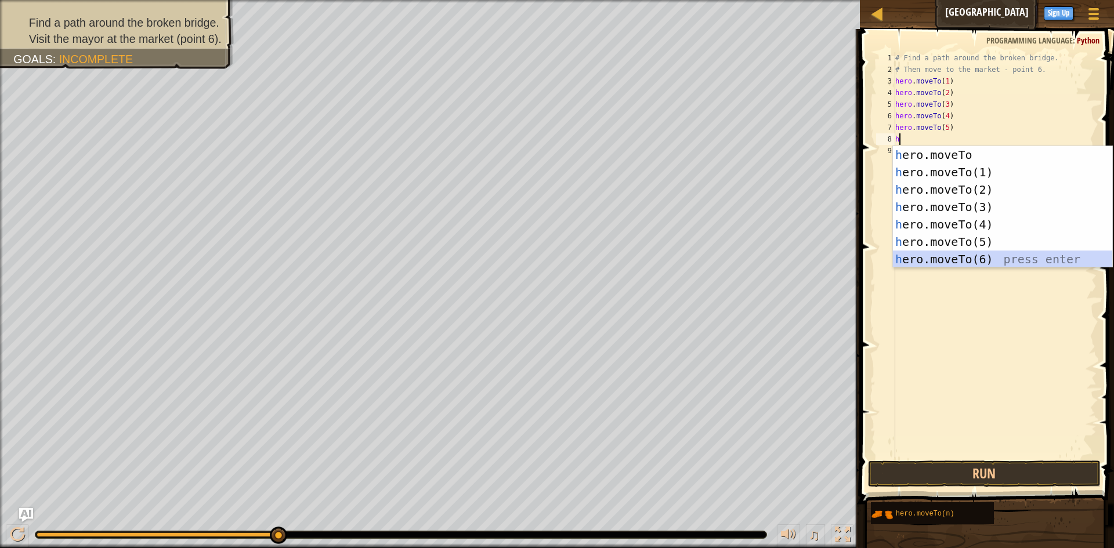
click at [1008, 261] on div "h ero.moveTo press enter h ero.moveTo(1) press enter h ero.moveTo(2) press ente…" at bounding box center [1002, 224] width 219 height 157
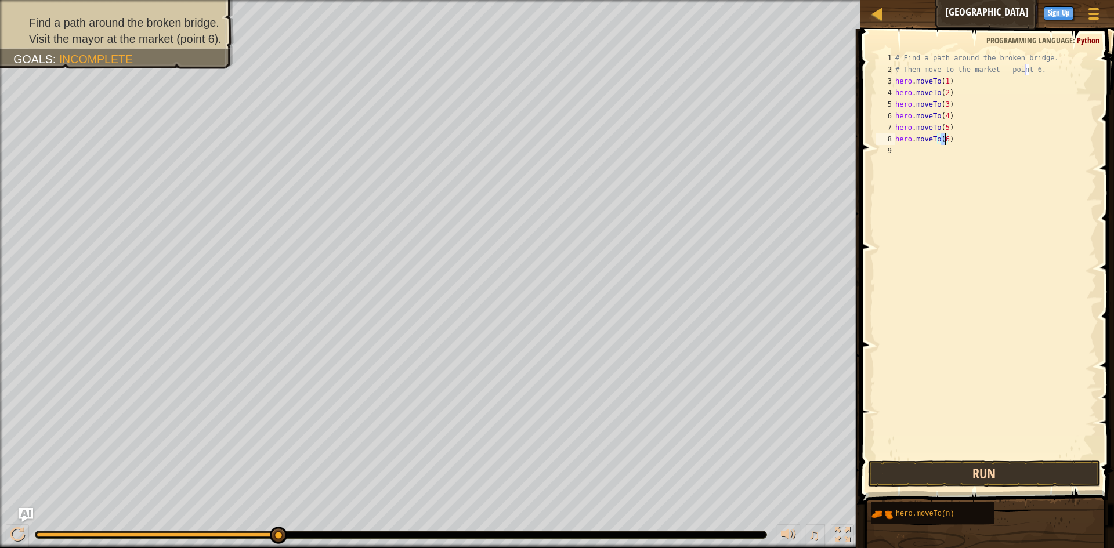
type textarea "hero.moveTo(6)"
click at [1007, 469] on button "Run" at bounding box center [984, 474] width 233 height 27
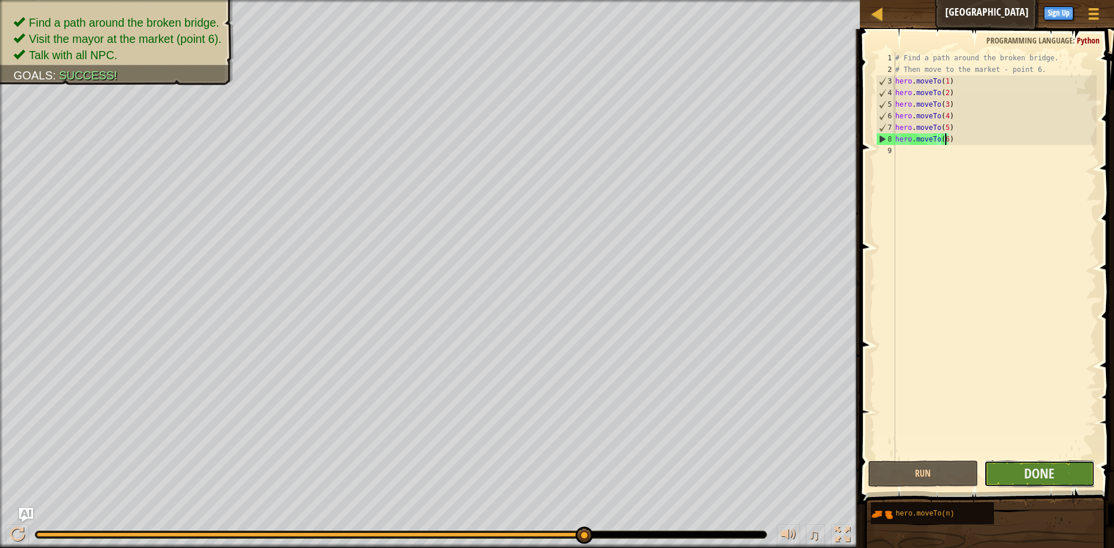
click at [1018, 466] on button "Done" at bounding box center [1039, 474] width 111 height 27
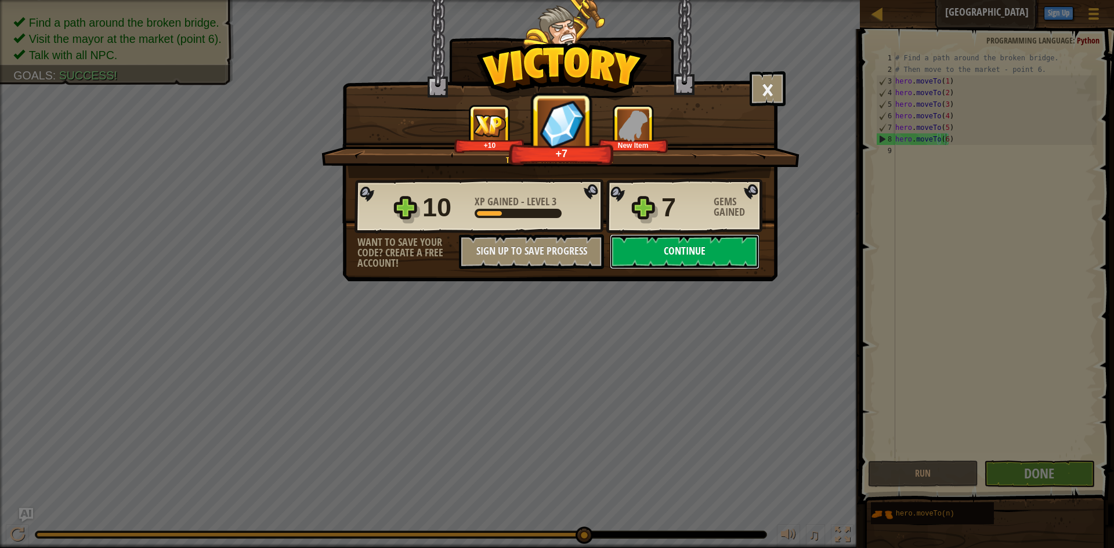
click at [741, 252] on button "Continue" at bounding box center [685, 251] width 150 height 35
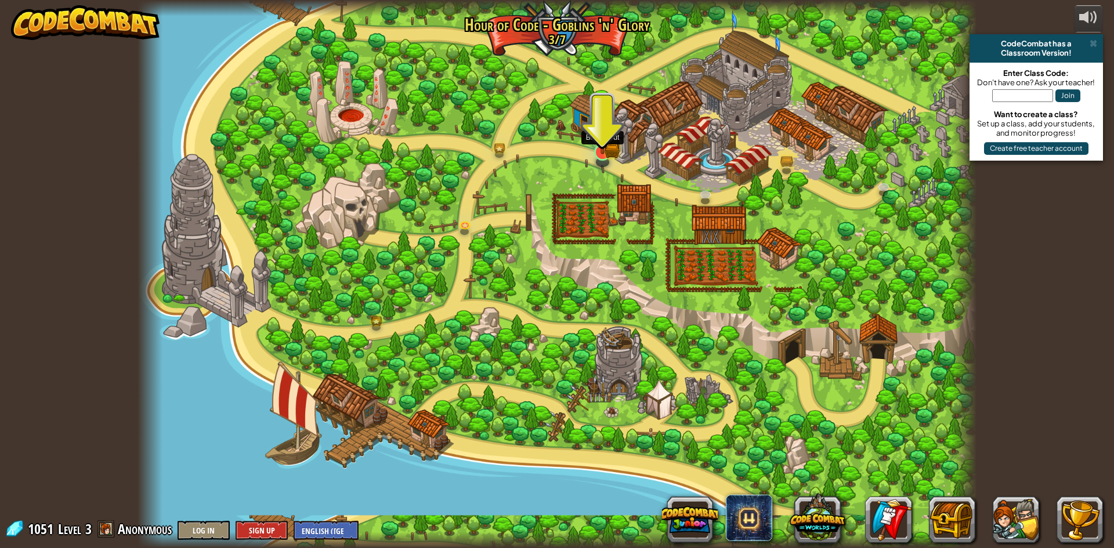
click at [613, 147] on img at bounding box center [602, 129] width 23 height 50
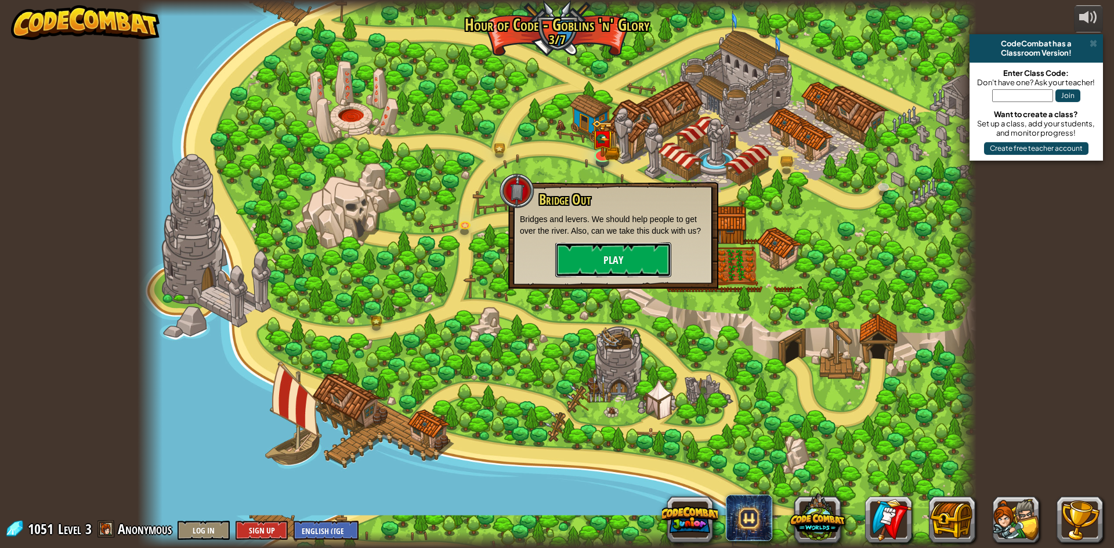
click at [639, 262] on button "Play" at bounding box center [613, 260] width 116 height 35
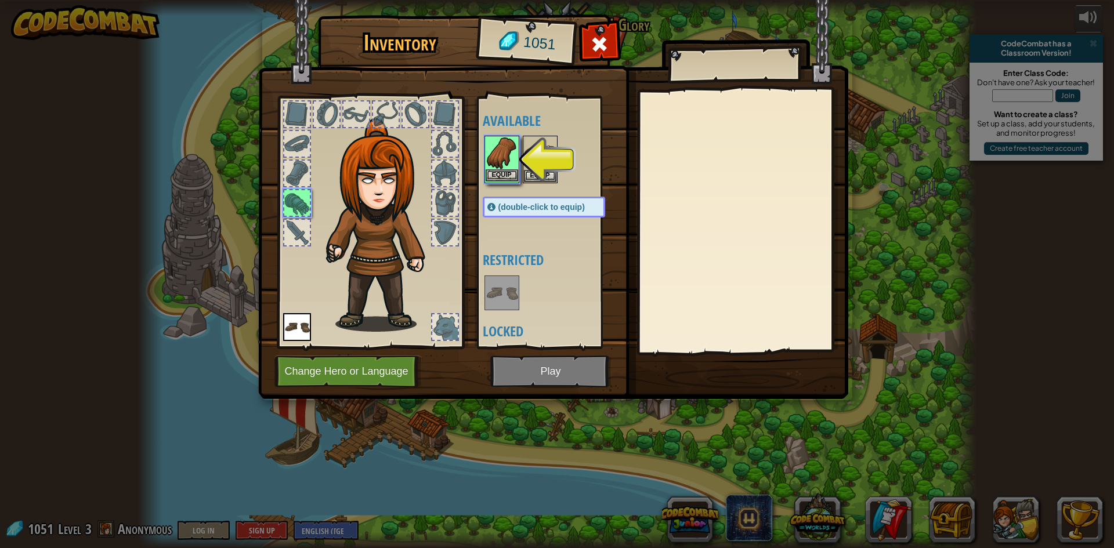
click at [511, 160] on img at bounding box center [502, 153] width 32 height 32
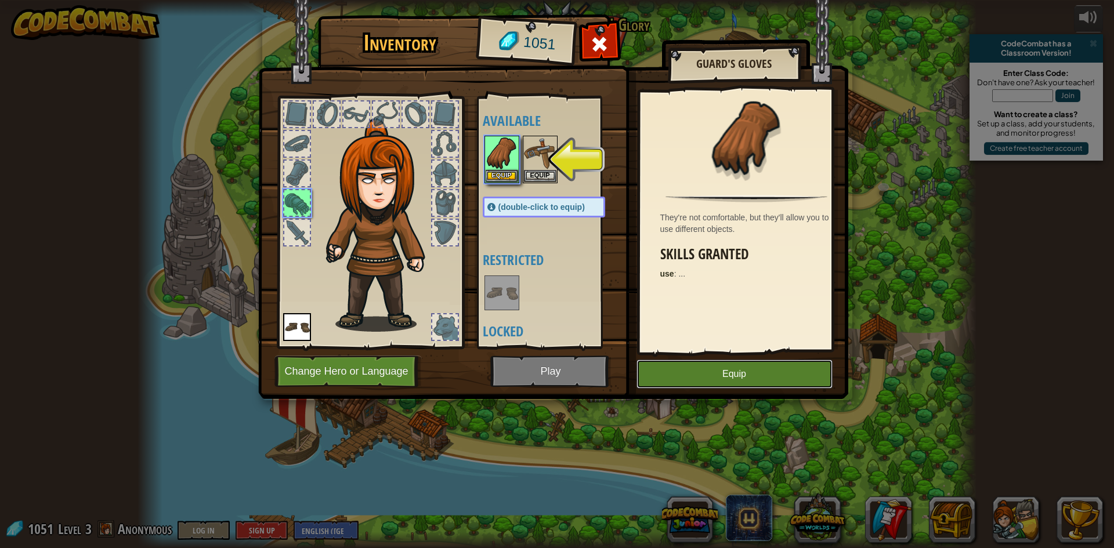
click at [746, 374] on button "Equip" at bounding box center [734, 374] width 196 height 29
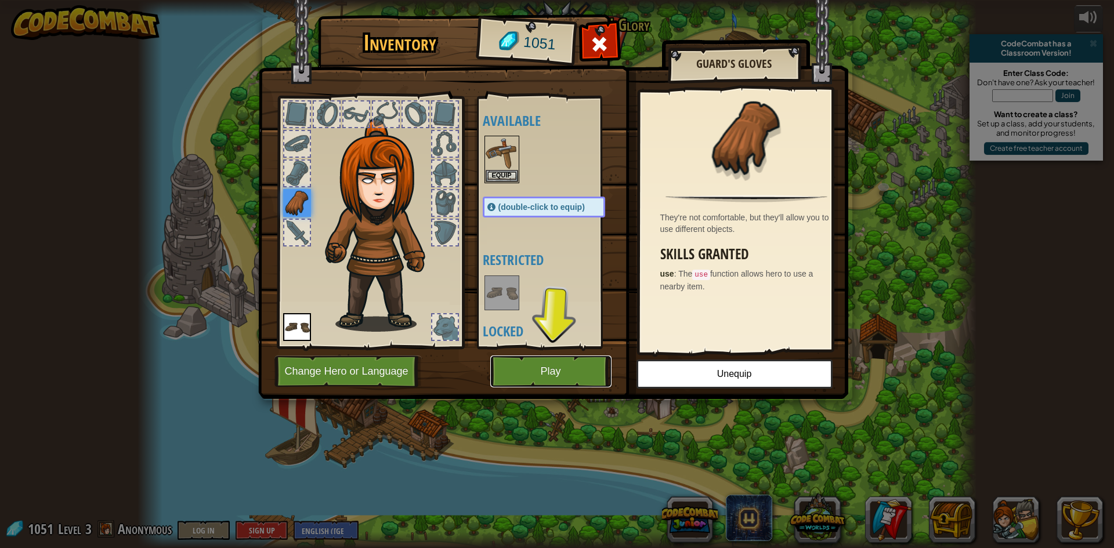
click at [587, 377] on button "Play" at bounding box center [550, 372] width 121 height 32
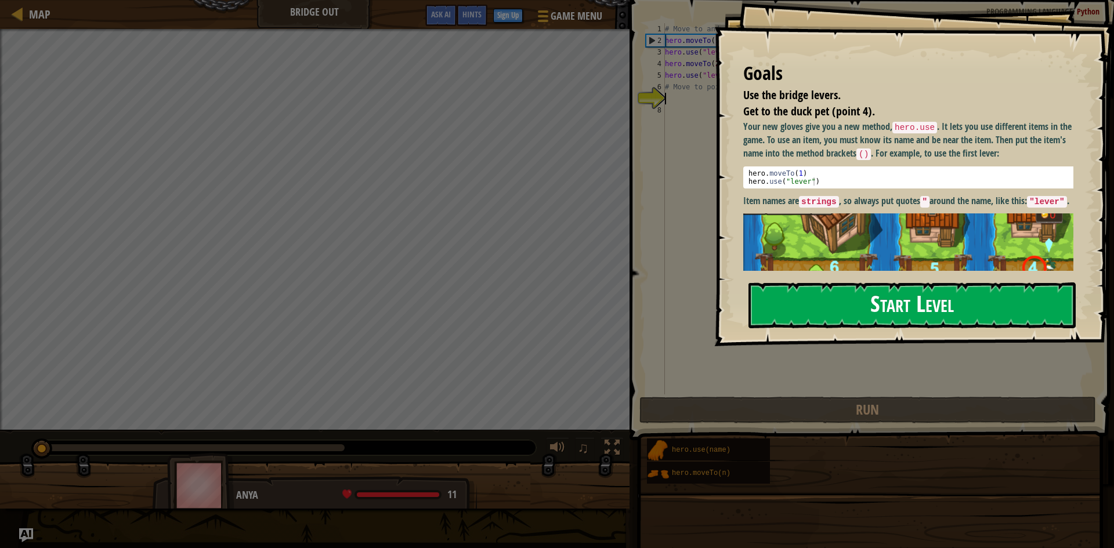
click at [784, 298] on button "Start Level" at bounding box center [911, 306] width 327 height 46
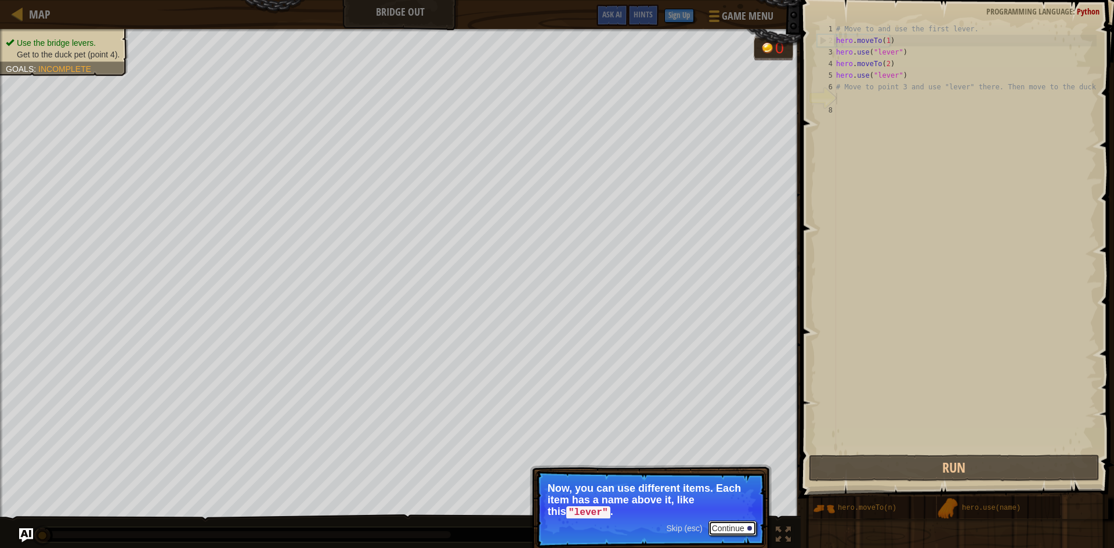
click at [741, 524] on button "Continue" at bounding box center [732, 528] width 48 height 15
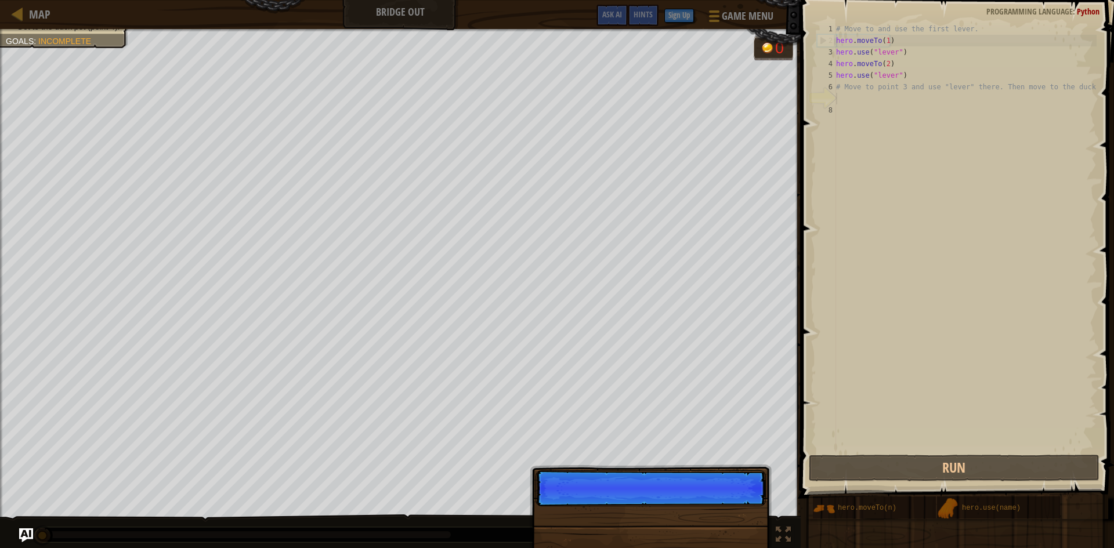
scroll to position [5, 0]
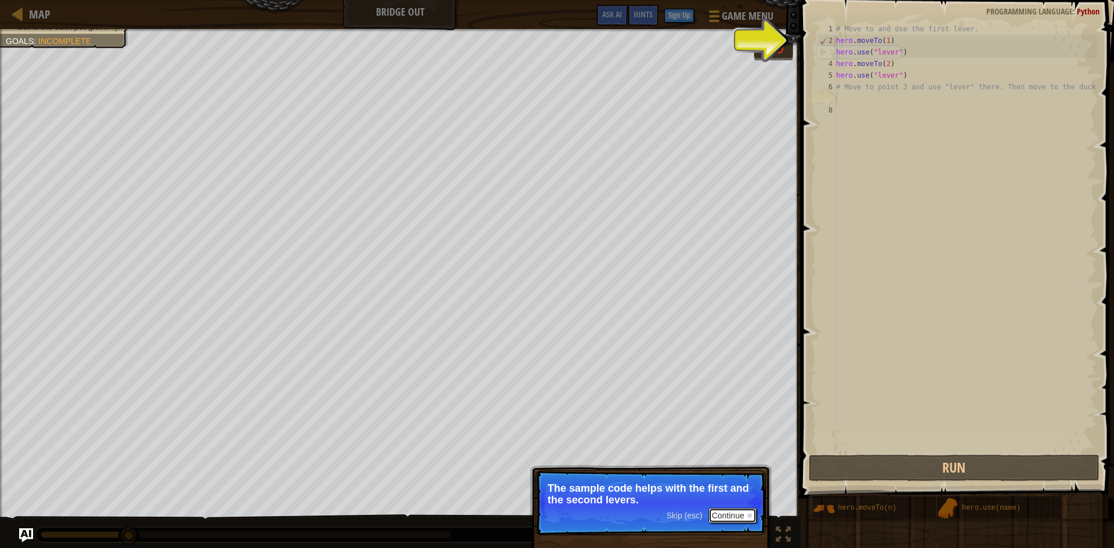
click at [731, 521] on button "Continue" at bounding box center [732, 515] width 48 height 15
